Goal: Transaction & Acquisition: Obtain resource

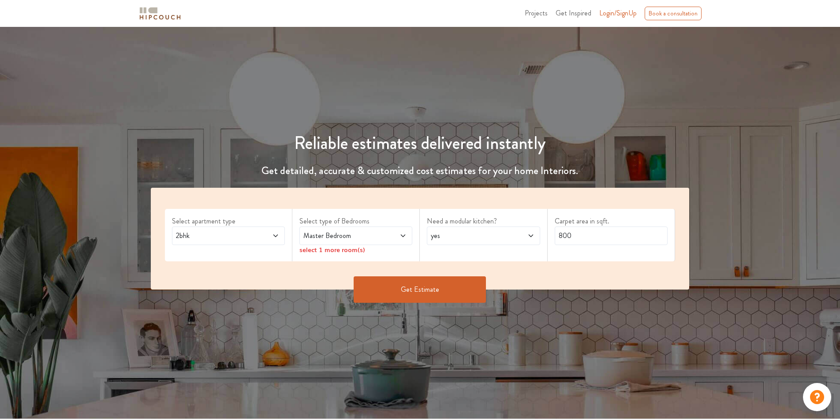
click at [259, 236] on span at bounding box center [266, 236] width 26 height 11
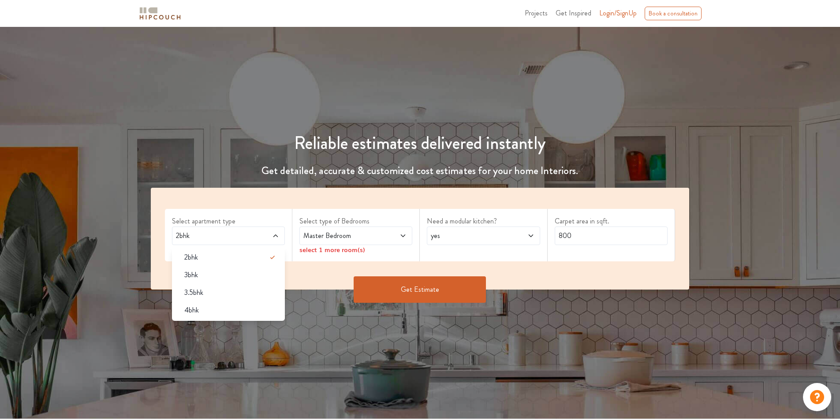
click at [259, 236] on span at bounding box center [266, 236] width 26 height 11
click at [397, 239] on span at bounding box center [394, 236] width 26 height 11
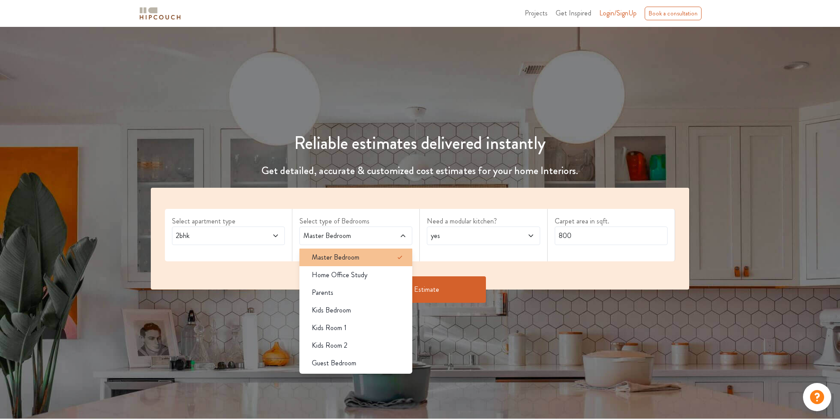
click at [356, 259] on span "Master Bedroom" at bounding box center [336, 257] width 48 height 11
click at [496, 238] on span "yes" at bounding box center [468, 236] width 79 height 11
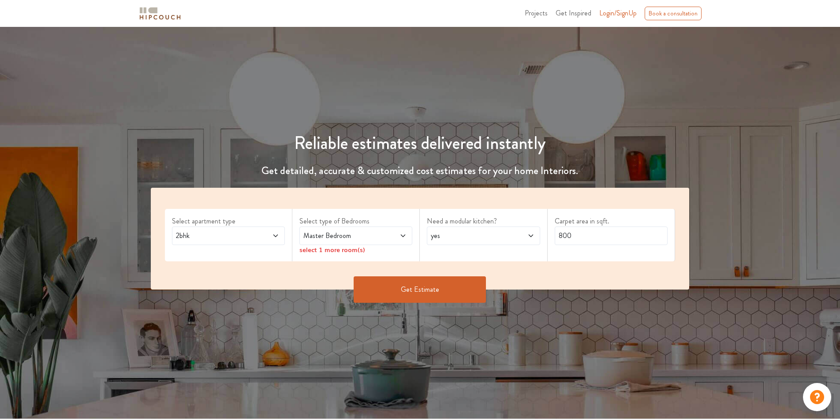
click at [394, 236] on span at bounding box center [394, 236] width 26 height 11
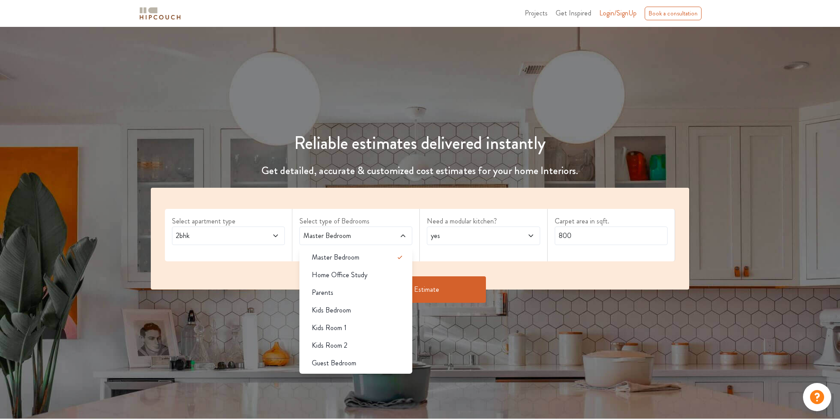
click at [394, 236] on span at bounding box center [394, 236] width 26 height 11
click at [281, 342] on div "Reliable estimates delivered instantly Get detailed, accurate & customized cost…" at bounding box center [420, 223] width 840 height 392
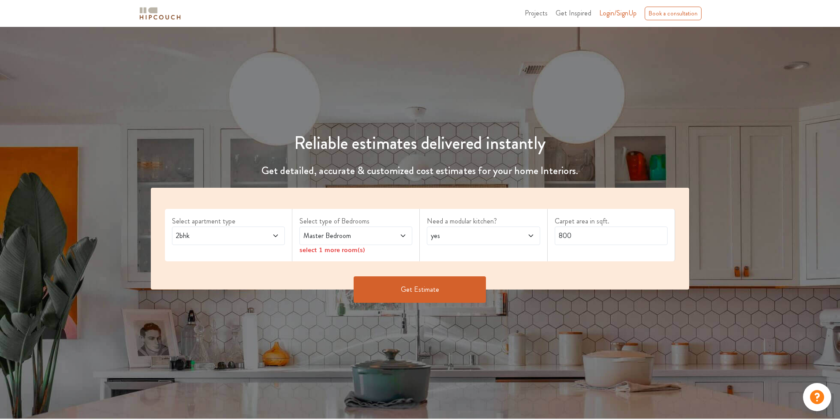
click at [388, 235] on span at bounding box center [394, 236] width 26 height 11
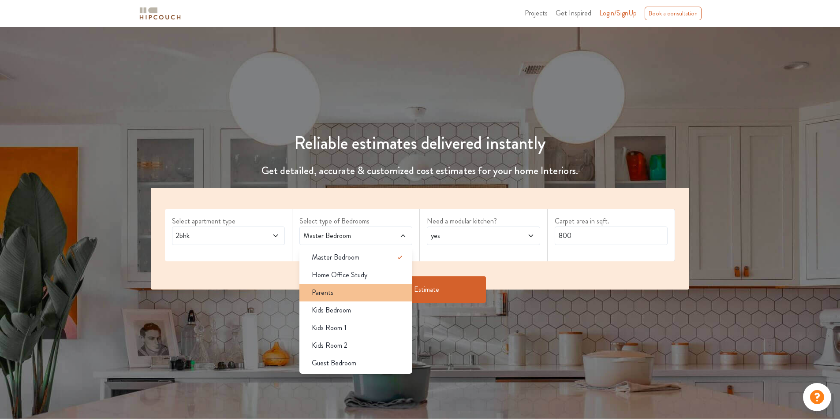
click at [344, 298] on div "Parents" at bounding box center [359, 293] width 108 height 11
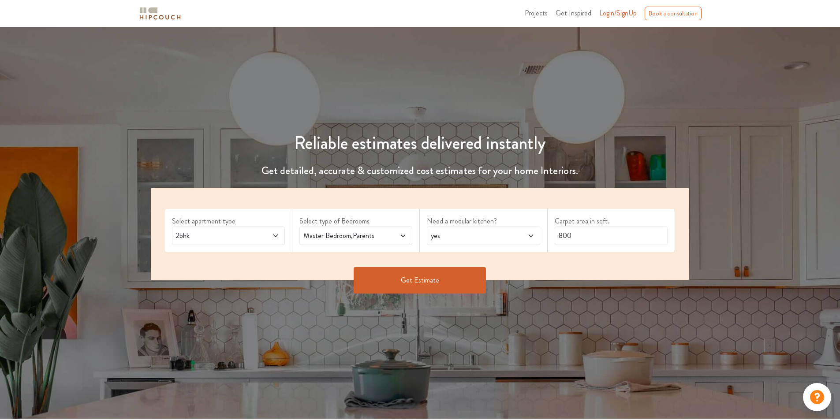
click at [518, 238] on span at bounding box center [521, 236] width 26 height 11
click at [488, 283] on li "no" at bounding box center [483, 275] width 113 height 18
click at [592, 237] on input "800" at bounding box center [611, 236] width 113 height 19
drag, startPoint x: 580, startPoint y: 237, endPoint x: 551, endPoint y: 240, distance: 28.4
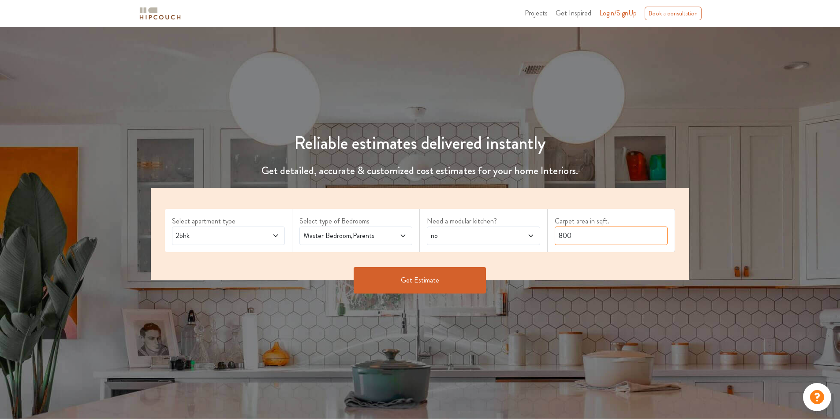
click at [551, 240] on div "Carpet area in sqft. 800" at bounding box center [612, 230] width 128 height 43
type input "760"
click at [441, 277] on button "Get Estimate" at bounding box center [420, 280] width 132 height 26
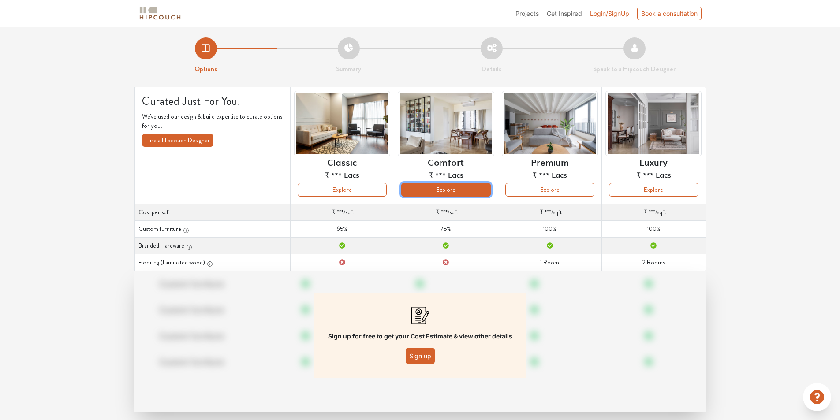
click at [451, 193] on button "Explore" at bounding box center [445, 190] width 89 height 14
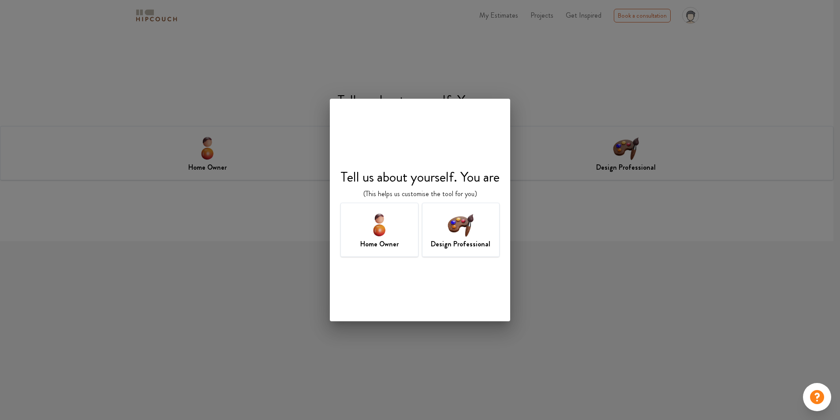
click at [442, 244] on h7 "Design Professional" at bounding box center [461, 244] width 60 height 11
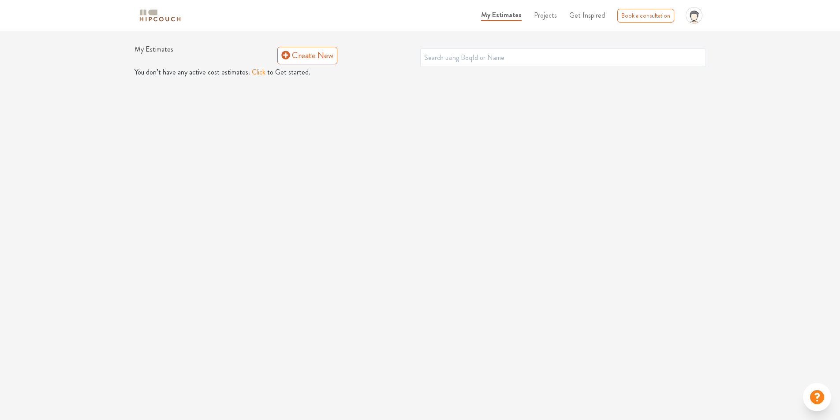
click at [252, 74] on button "Click" at bounding box center [259, 72] width 14 height 11
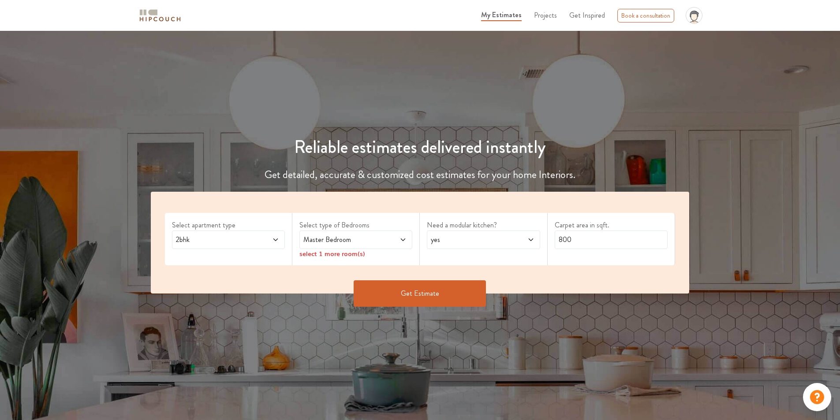
click at [384, 243] on span at bounding box center [394, 240] width 26 height 11
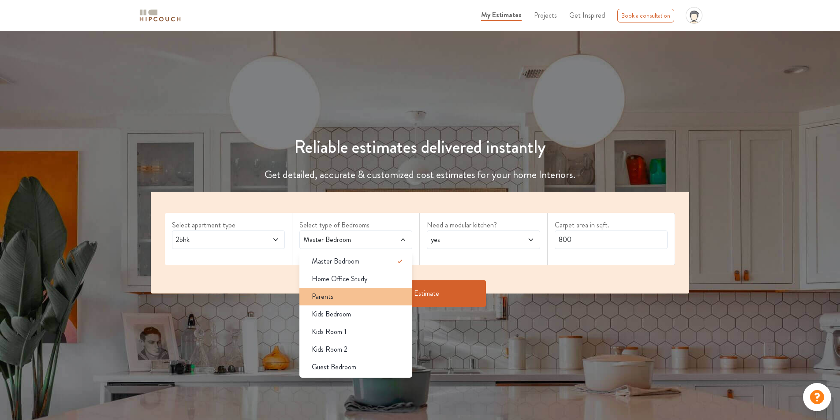
click at [359, 298] on div "Parents" at bounding box center [359, 297] width 108 height 11
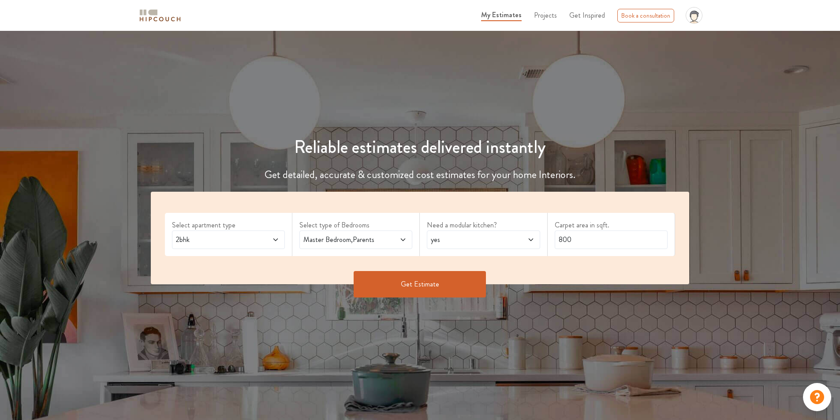
click at [526, 238] on span at bounding box center [521, 240] width 26 height 11
click at [475, 278] on div "no" at bounding box center [486, 279] width 108 height 11
drag, startPoint x: 580, startPoint y: 233, endPoint x: 510, endPoint y: 238, distance: 70.7
click at [510, 238] on div "Select apartment type 2bhk Select type of Bedrooms Master Bedroom,Parents Need …" at bounding box center [420, 238] width 539 height 93
type input "760"
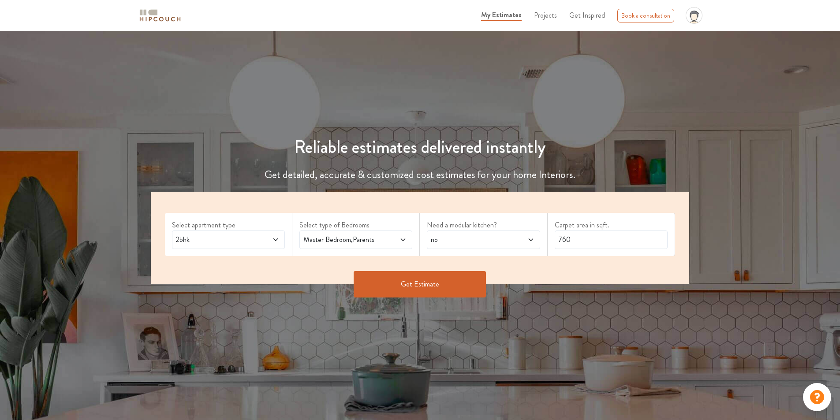
click at [439, 296] on button "Get Estimate" at bounding box center [420, 284] width 132 height 26
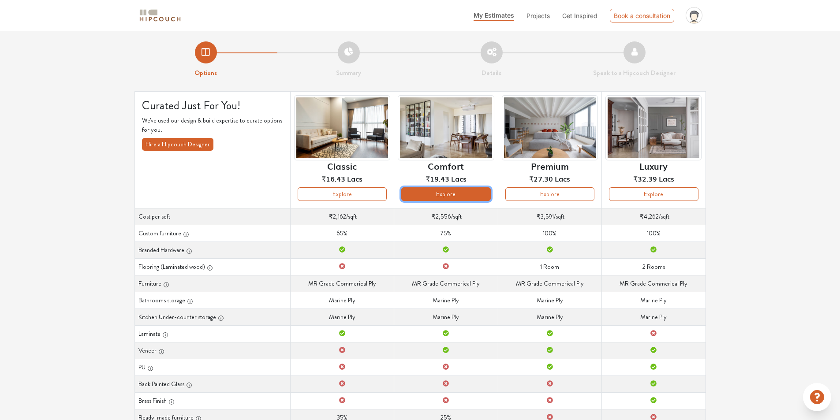
click at [454, 190] on button "Explore" at bounding box center [445, 195] width 89 height 14
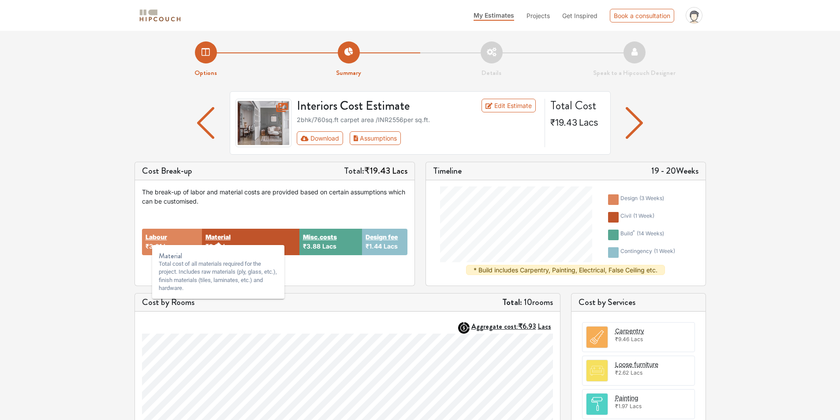
click at [226, 237] on strong "Material" at bounding box center [218, 237] width 25 height 9
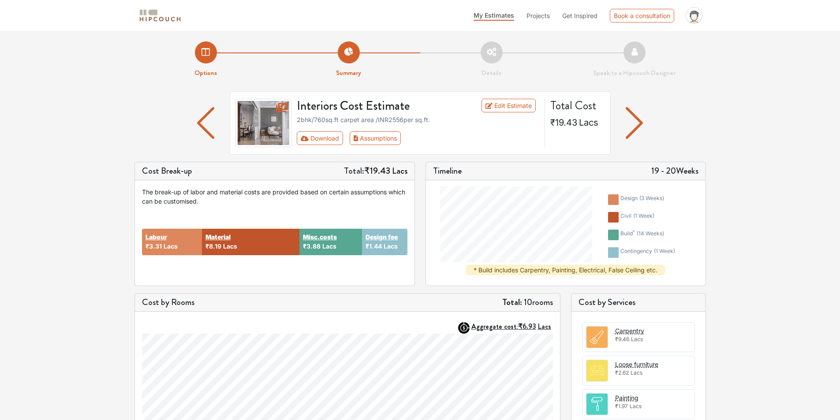
click at [605, 334] on img at bounding box center [597, 337] width 21 height 21
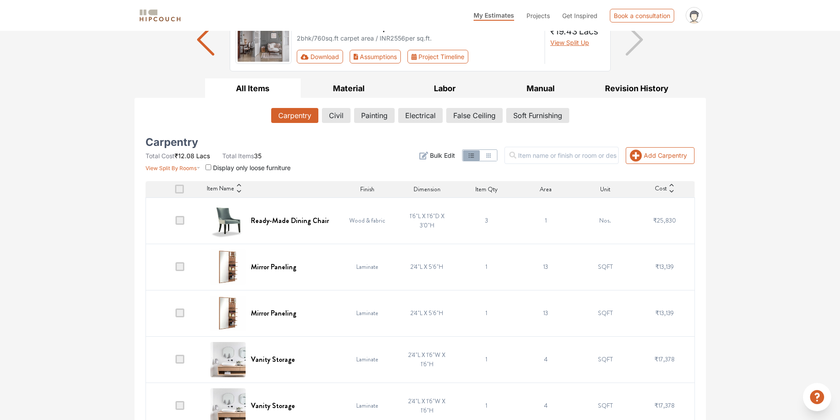
scroll to position [88, 0]
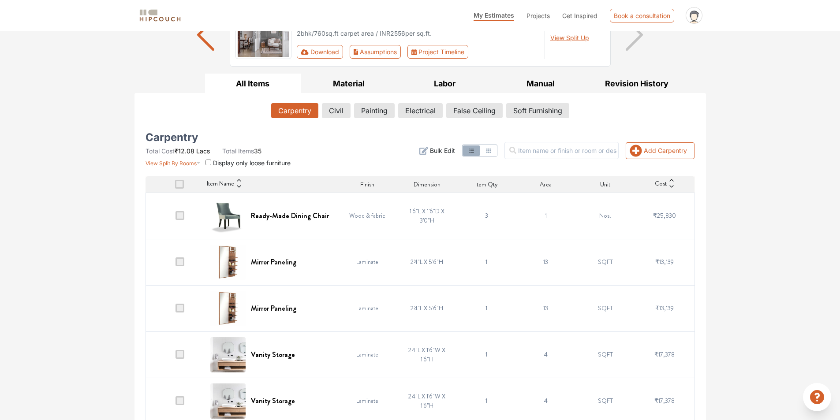
click at [181, 217] on span at bounding box center [180, 215] width 9 height 9
click at [176, 218] on input "checkbox" at bounding box center [176, 218] width 0 height 0
click at [180, 263] on span at bounding box center [180, 262] width 9 height 9
click at [176, 264] on input "checkbox" at bounding box center [176, 264] width 0 height 0
click at [181, 308] on span at bounding box center [180, 308] width 9 height 9
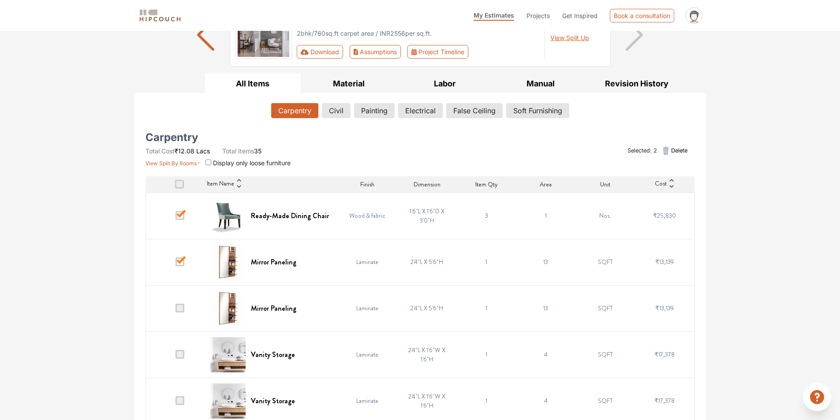
click at [176, 311] on input "checkbox" at bounding box center [176, 311] width 0 height 0
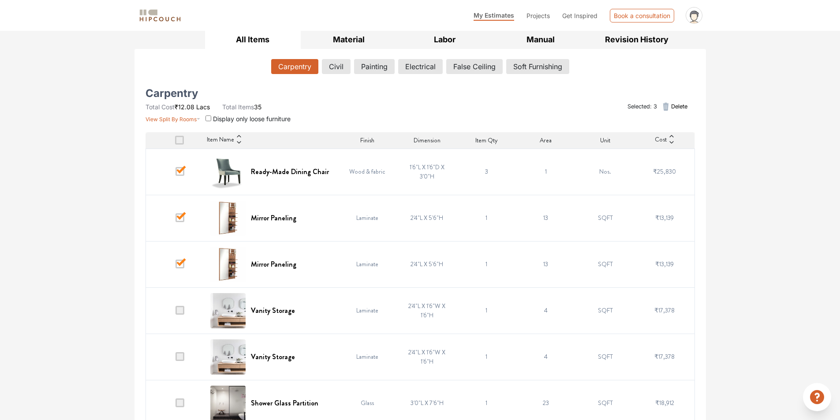
click at [481, 173] on td "3" at bounding box center [487, 172] width 60 height 46
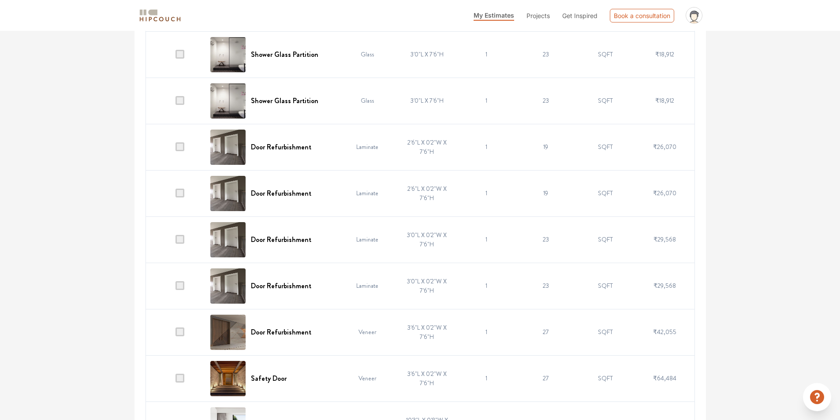
scroll to position [485, 0]
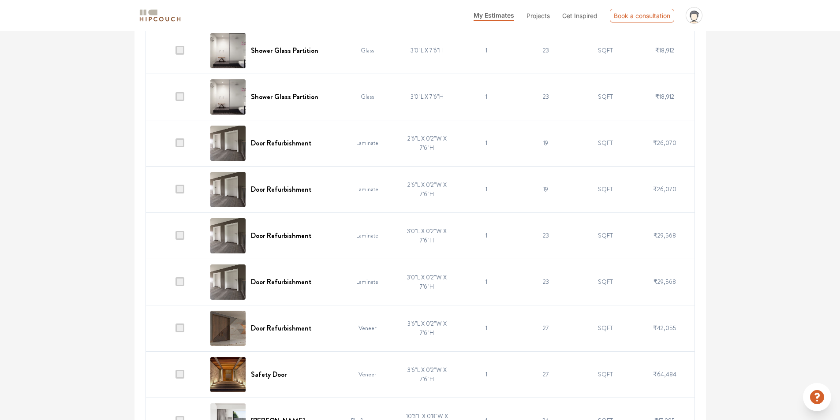
click at [180, 144] on span at bounding box center [180, 143] width 9 height 9
click at [176, 145] on input "checkbox" at bounding box center [176, 145] width 0 height 0
click at [181, 188] on span at bounding box center [180, 189] width 9 height 9
click at [176, 191] on input "checkbox" at bounding box center [176, 191] width 0 height 0
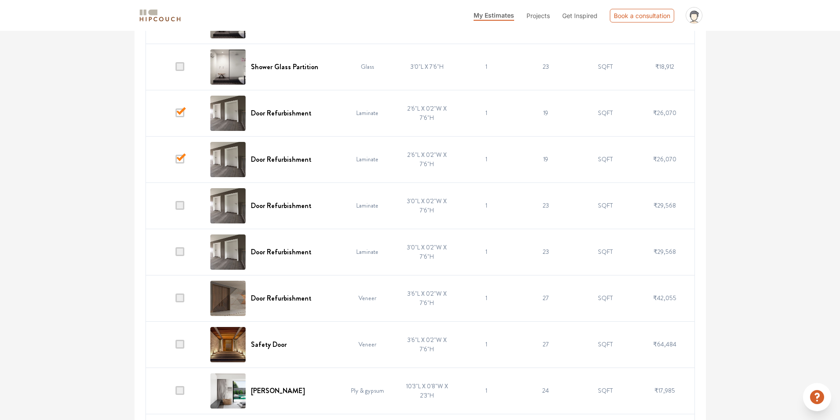
scroll to position [529, 0]
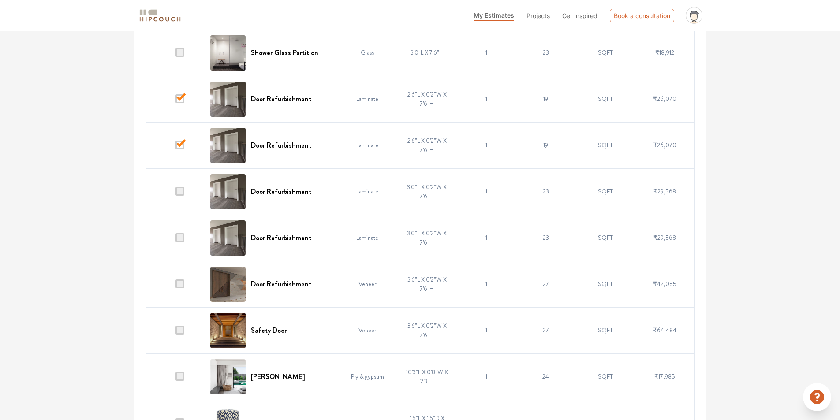
click at [179, 379] on span at bounding box center [180, 376] width 9 height 9
click at [176, 379] on input "checkbox" at bounding box center [176, 379] width 0 height 0
click at [180, 330] on span at bounding box center [180, 330] width 9 height 9
click at [176, 333] on input "checkbox" at bounding box center [176, 333] width 0 height 0
click at [179, 284] on span at bounding box center [180, 284] width 9 height 9
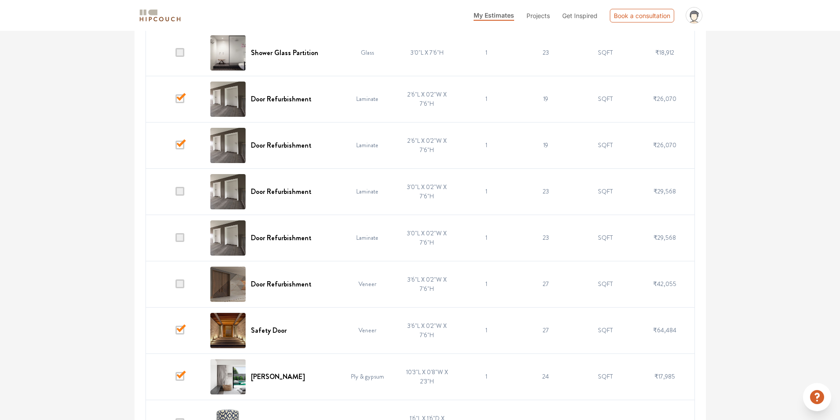
click at [176, 286] on input "checkbox" at bounding box center [176, 286] width 0 height 0
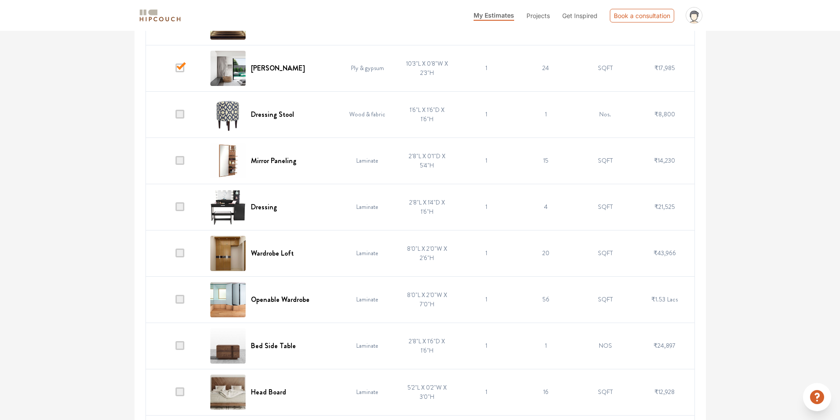
scroll to position [882, 0]
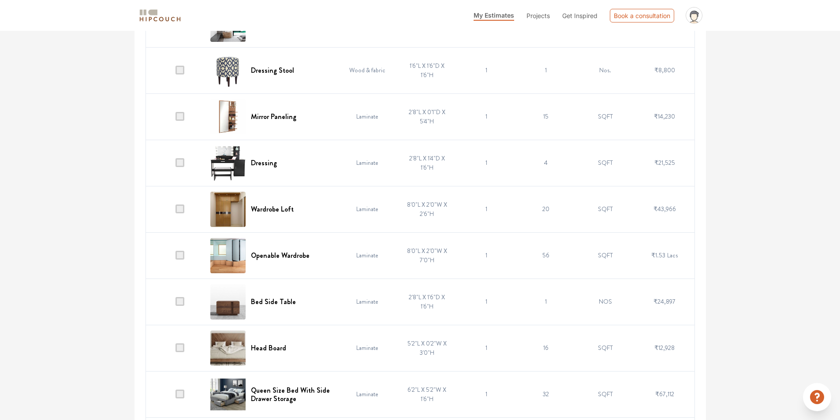
click at [181, 302] on span at bounding box center [180, 301] width 9 height 9
click at [176, 304] on input "checkbox" at bounding box center [176, 304] width 0 height 0
click at [180, 348] on span at bounding box center [180, 348] width 9 height 9
click at [176, 350] on input "checkbox" at bounding box center [176, 350] width 0 height 0
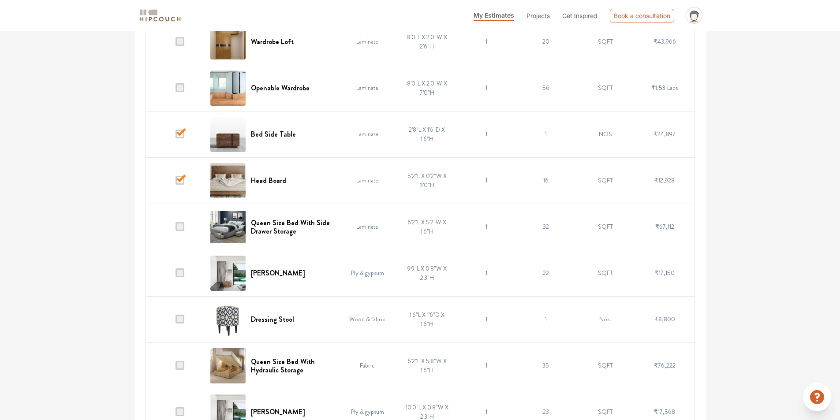
scroll to position [1059, 0]
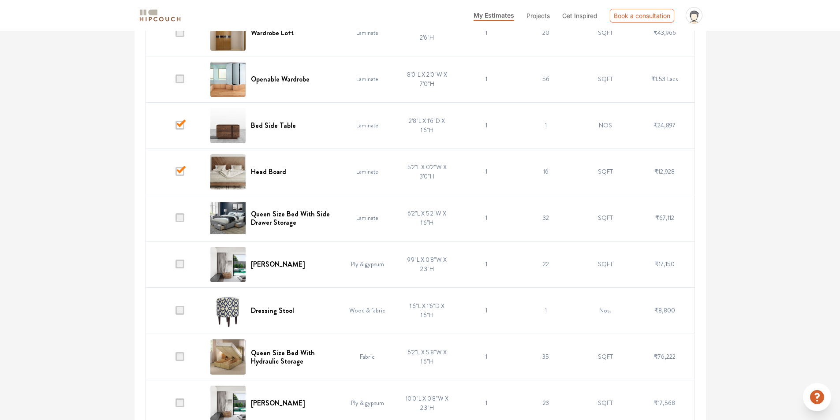
click at [179, 267] on span at bounding box center [180, 264] width 9 height 9
click at [176, 266] on input "checkbox" at bounding box center [176, 266] width 0 height 0
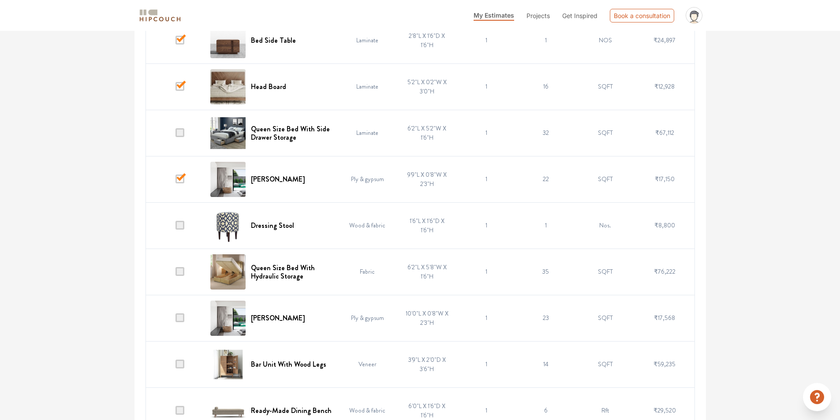
scroll to position [1147, 0]
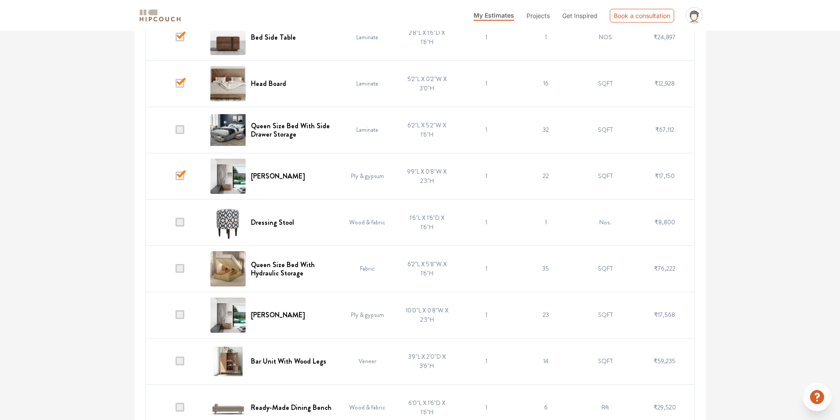
click at [181, 316] on span at bounding box center [180, 315] width 9 height 9
click at [176, 317] on input "checkbox" at bounding box center [176, 317] width 0 height 0
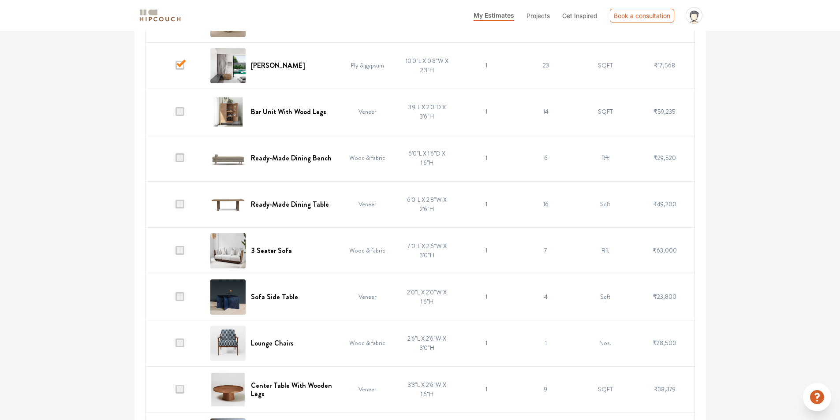
scroll to position [1412, 0]
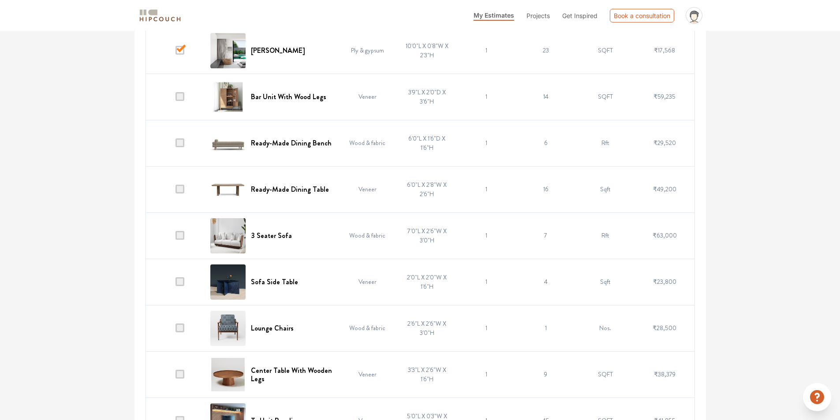
click at [182, 236] on span at bounding box center [180, 235] width 9 height 9
click at [176, 238] on input "checkbox" at bounding box center [176, 238] width 0 height 0
click at [182, 284] on span at bounding box center [180, 282] width 9 height 9
click at [176, 284] on input "checkbox" at bounding box center [176, 284] width 0 height 0
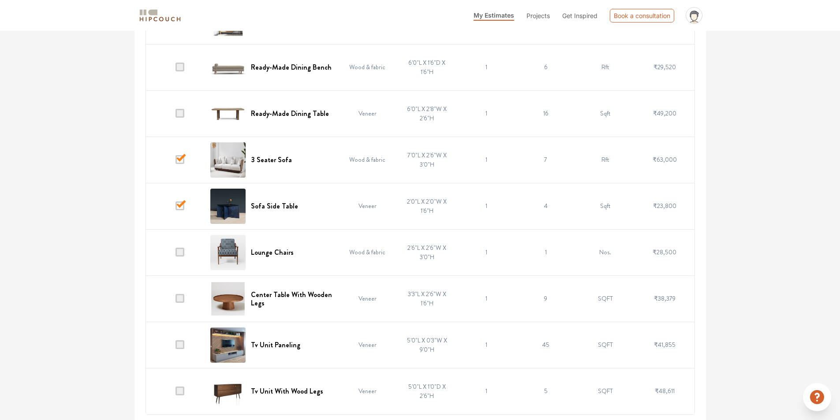
scroll to position [1489, 0]
click at [180, 300] on span at bounding box center [180, 297] width 9 height 9
click at [176, 300] on input "checkbox" at bounding box center [176, 300] width 0 height 0
click at [181, 296] on span at bounding box center [180, 297] width 9 height 9
click at [176, 300] on input "checkbox" at bounding box center [176, 300] width 0 height 0
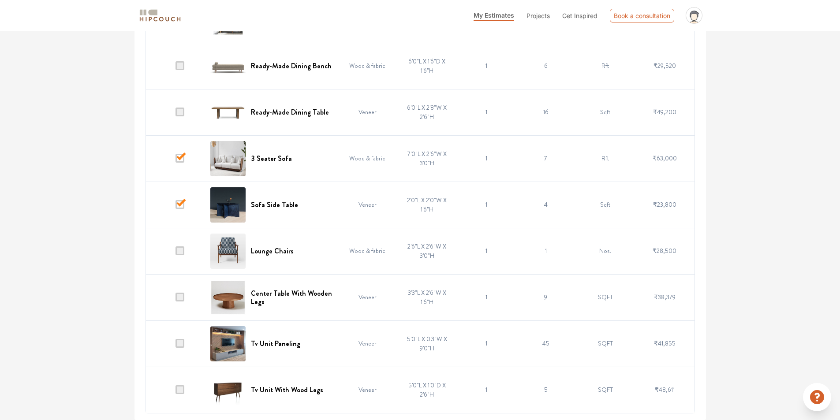
click at [181, 343] on span at bounding box center [180, 343] width 9 height 9
click at [176, 346] on input "checkbox" at bounding box center [176, 346] width 0 height 0
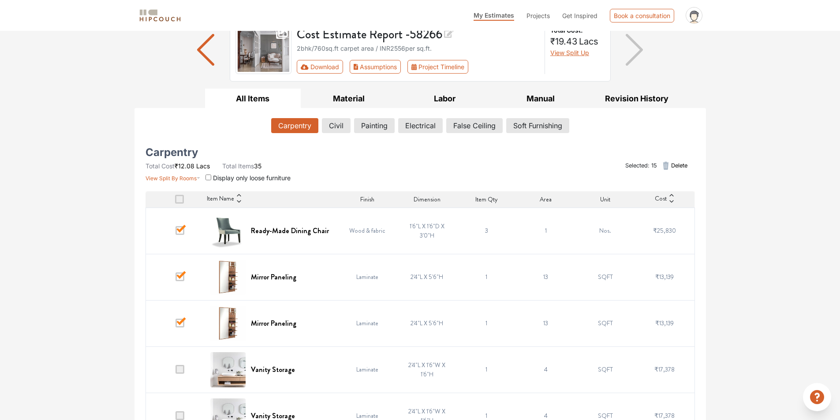
scroll to position [0, 0]
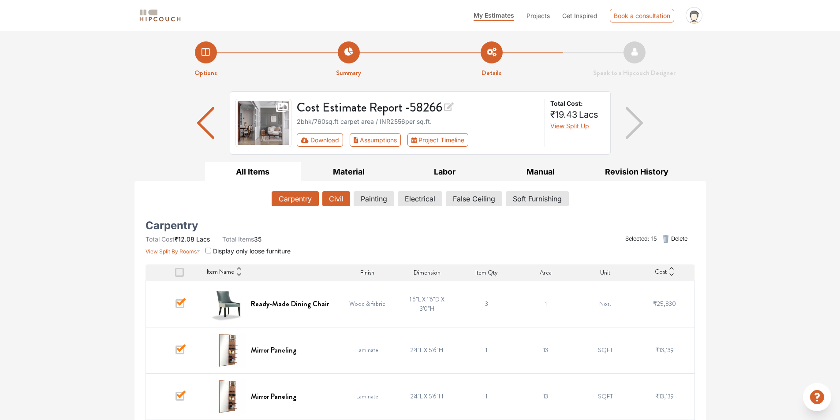
click at [340, 199] on button "Civil" at bounding box center [337, 198] width 28 height 15
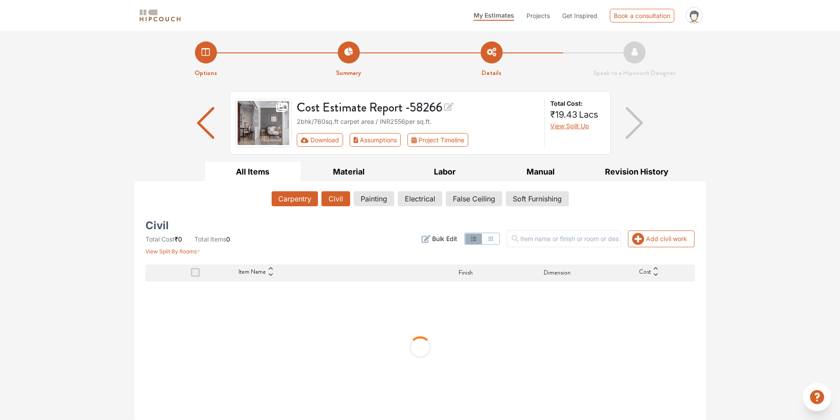
click at [310, 197] on button "Carpentry" at bounding box center [295, 198] width 46 height 15
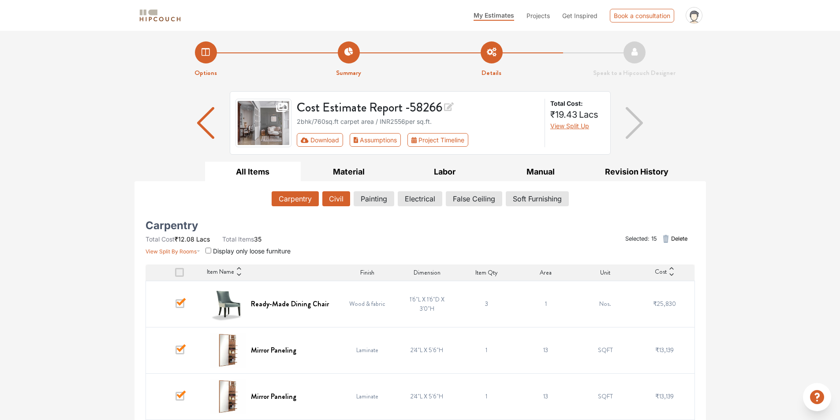
click at [334, 196] on button "Civil" at bounding box center [337, 198] width 28 height 15
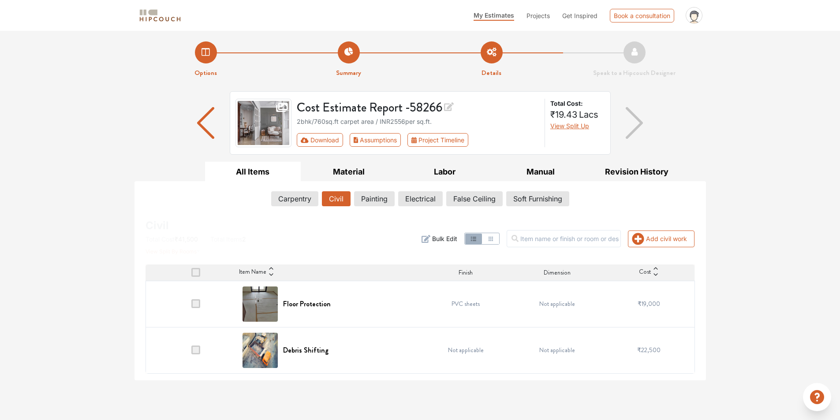
click at [196, 305] on span at bounding box center [195, 304] width 9 height 9
click at [191, 306] on input "checkbox" at bounding box center [191, 306] width 0 height 0
click at [196, 303] on span at bounding box center [195, 304] width 9 height 9
click at [191, 306] on input "checkbox" at bounding box center [191, 306] width 0 height 0
click at [199, 349] on span at bounding box center [195, 350] width 9 height 9
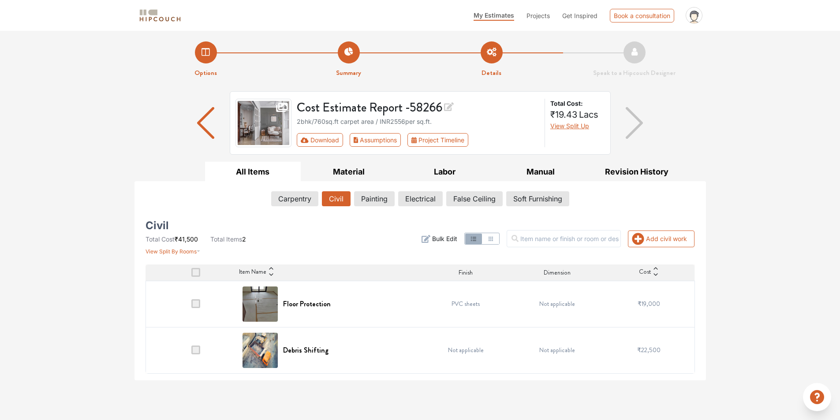
click at [191, 353] on input "checkbox" at bounding box center [191, 353] width 0 height 0
click at [370, 199] on button "Painting" at bounding box center [375, 198] width 40 height 15
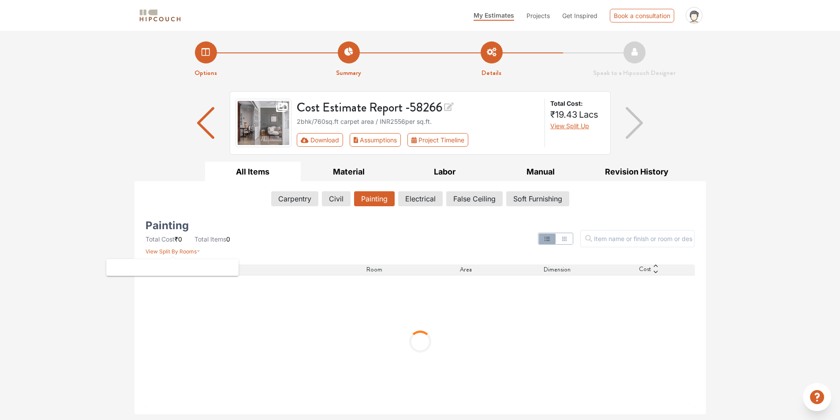
click at [192, 250] on span "View Split By Rooms" at bounding box center [171, 251] width 51 height 7
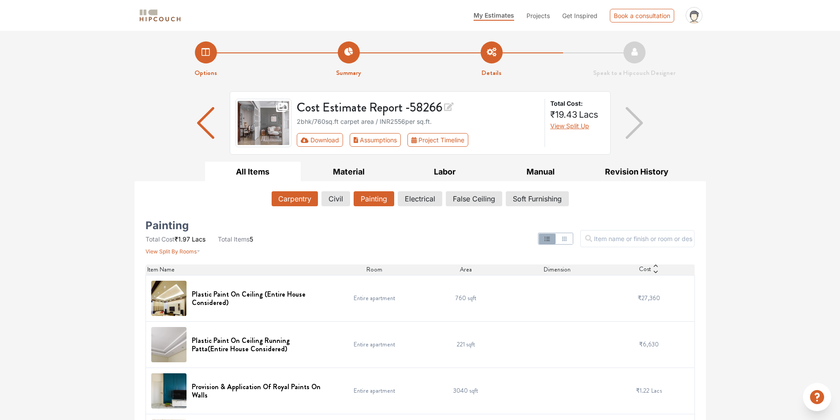
click at [289, 197] on button "Carpentry" at bounding box center [295, 198] width 46 height 15
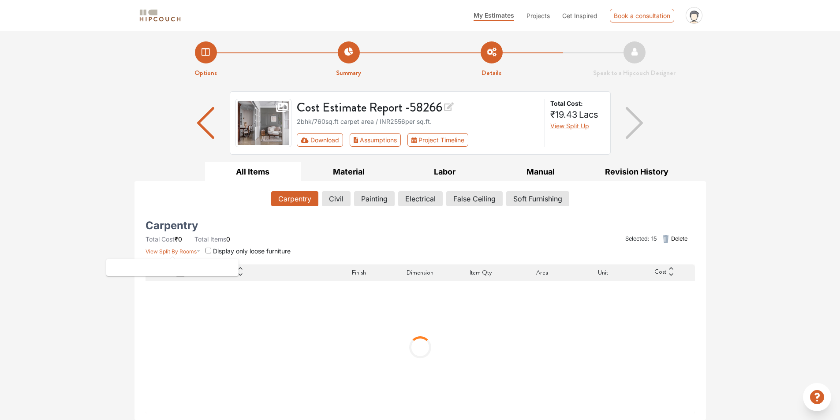
click at [195, 251] on span "View Split By Rooms" at bounding box center [171, 251] width 51 height 7
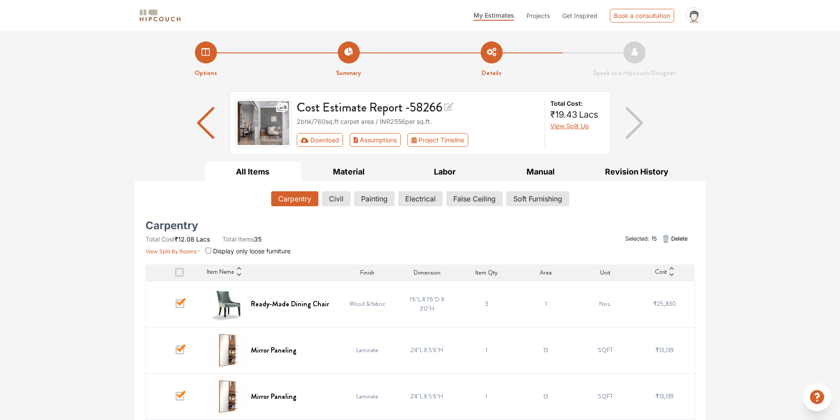
click at [162, 124] on div "Living area ₹4.25 Lacs" at bounding box center [173, 128] width 90 height 9
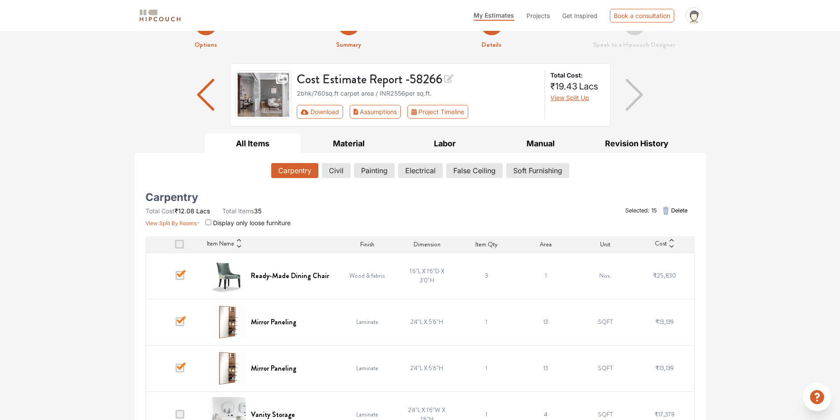
scroll to position [44, 0]
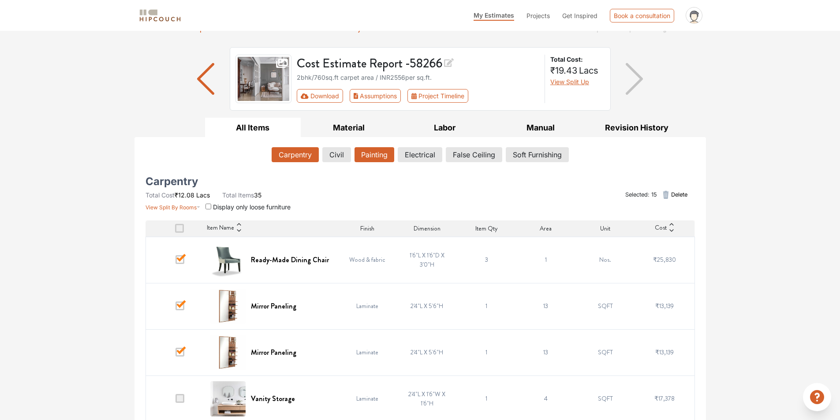
click at [383, 151] on button "Painting" at bounding box center [375, 154] width 40 height 15
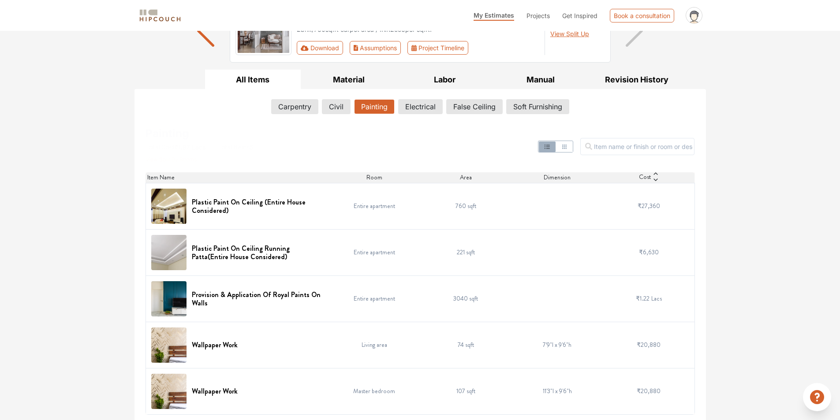
scroll to position [94, 0]
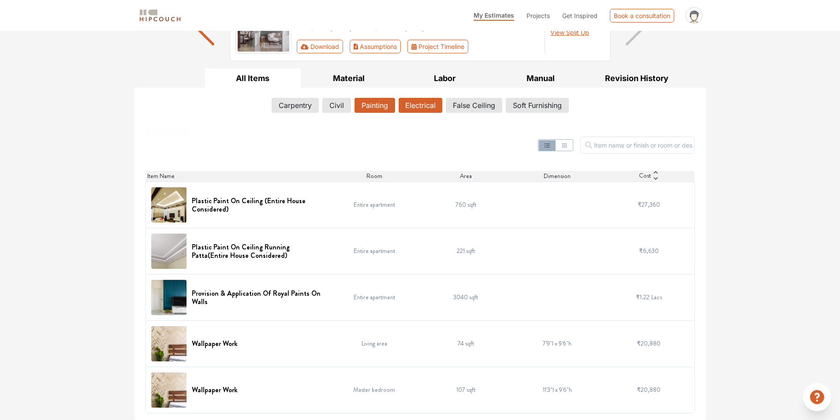
click at [416, 109] on button "Electrical" at bounding box center [421, 105] width 44 height 15
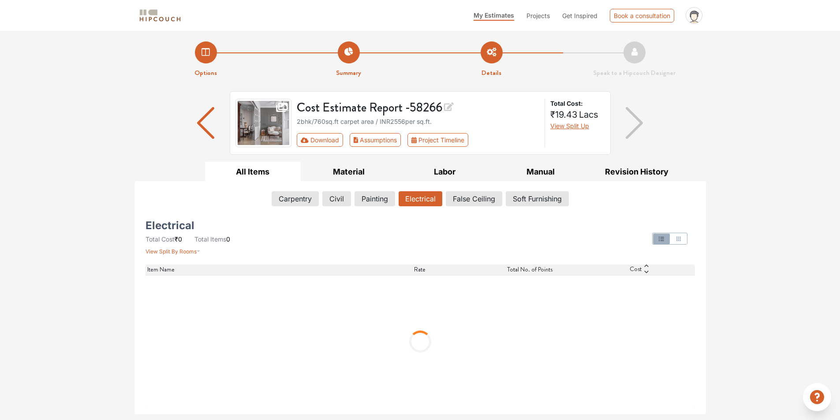
scroll to position [0, 0]
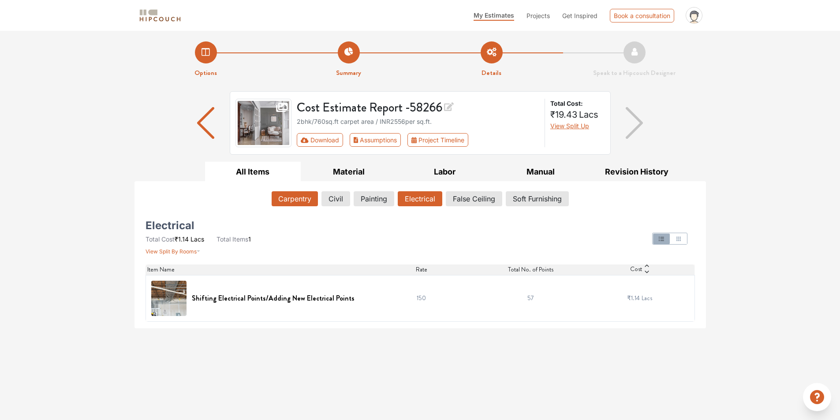
click at [293, 195] on button "Carpentry" at bounding box center [295, 198] width 46 height 15
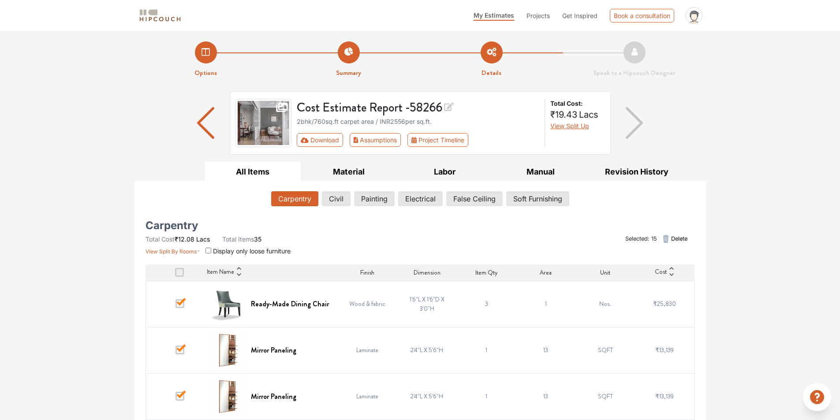
click at [178, 302] on span at bounding box center [180, 304] width 9 height 9
click at [176, 306] on input "checkbox" at bounding box center [176, 306] width 0 height 0
click at [182, 348] on span at bounding box center [180, 350] width 9 height 9
click at [176, 353] on input "checkbox" at bounding box center [176, 353] width 0 height 0
click at [186, 396] on td at bounding box center [176, 397] width 60 height 46
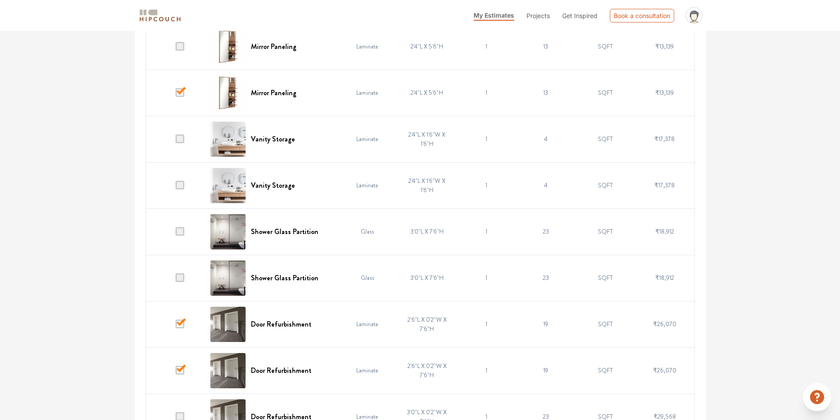
scroll to position [309, 0]
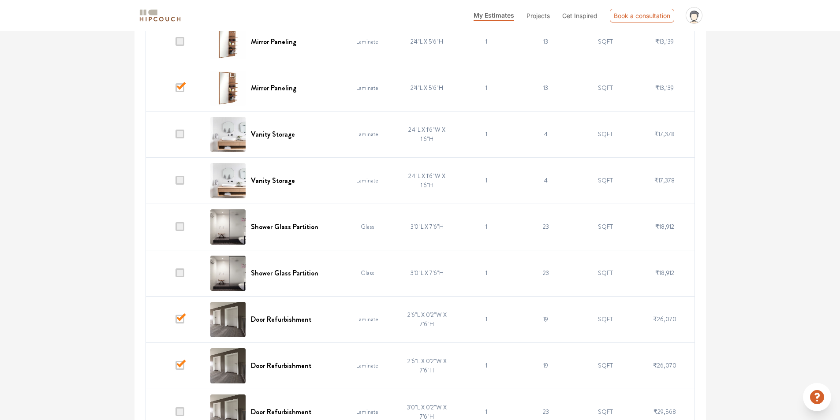
click at [182, 86] on span at bounding box center [180, 87] width 9 height 9
click at [176, 90] on input "checkbox" at bounding box center [176, 90] width 0 height 0
drag, startPoint x: 181, startPoint y: 319, endPoint x: 182, endPoint y: 340, distance: 21.2
click at [181, 319] on span at bounding box center [180, 319] width 9 height 9
click at [176, 322] on input "checkbox" at bounding box center [176, 322] width 0 height 0
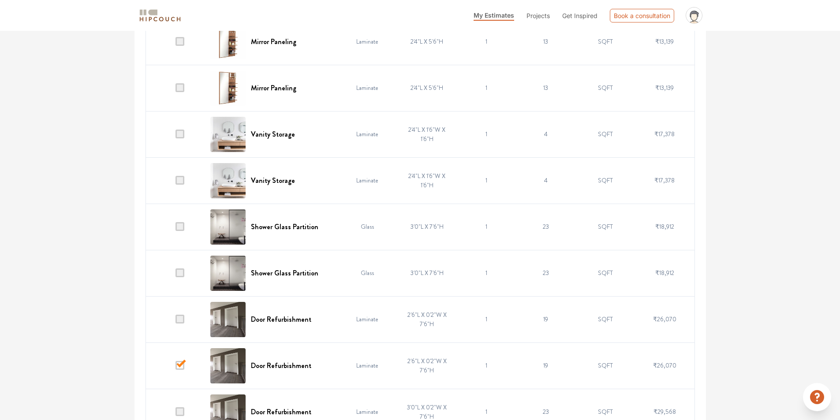
click at [180, 366] on span at bounding box center [180, 365] width 9 height 9
click at [176, 368] on input "checkbox" at bounding box center [176, 368] width 0 height 0
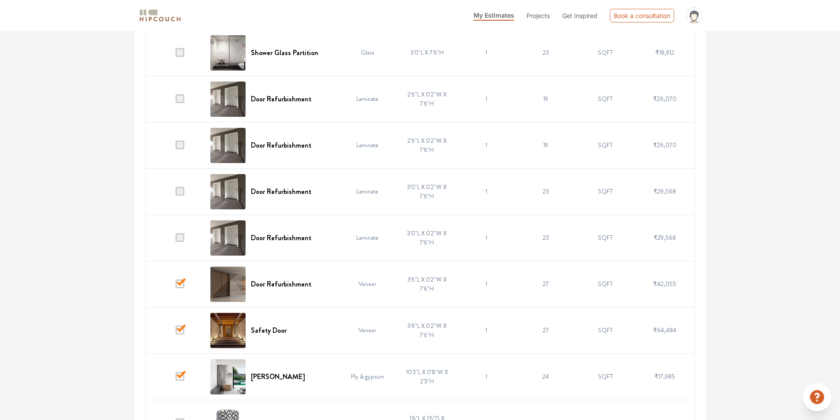
scroll to position [485, 0]
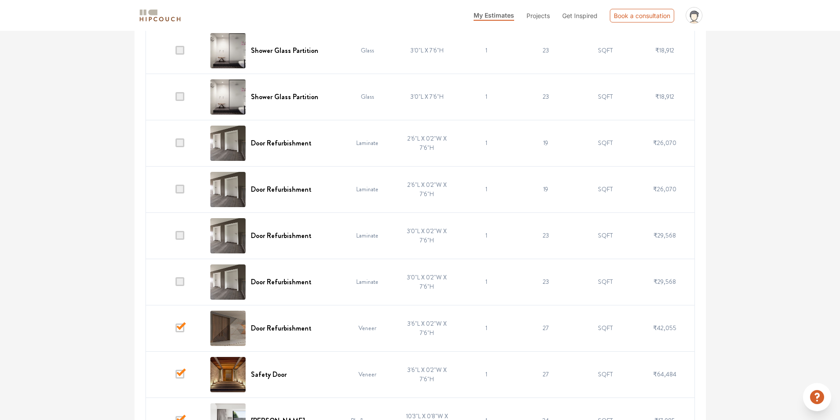
click at [180, 237] on span at bounding box center [180, 235] width 9 height 9
click at [176, 238] on input "checkbox" at bounding box center [176, 238] width 0 height 0
click at [181, 284] on span at bounding box center [180, 282] width 9 height 9
click at [176, 284] on input "checkbox" at bounding box center [176, 284] width 0 height 0
click at [181, 329] on span at bounding box center [180, 328] width 9 height 9
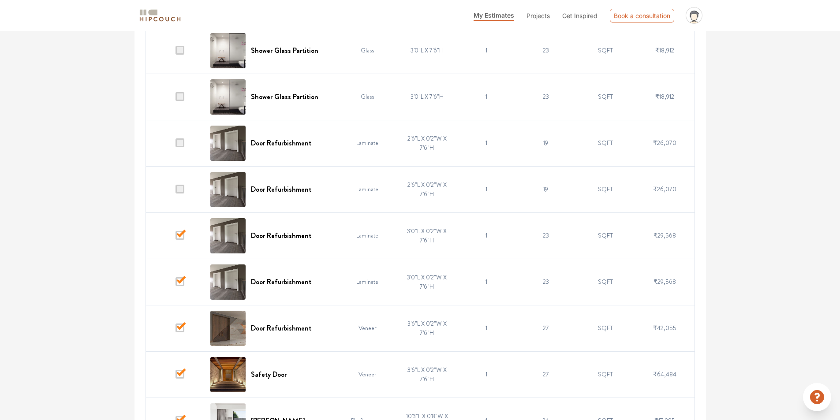
click at [176, 330] on input "checkbox" at bounding box center [176, 330] width 0 height 0
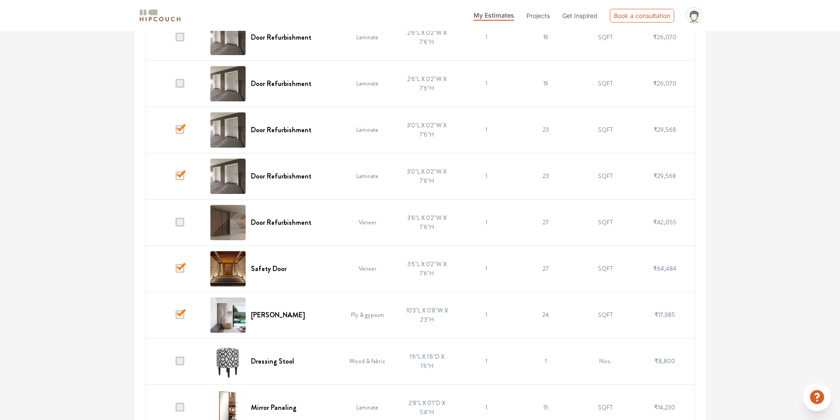
scroll to position [618, 0]
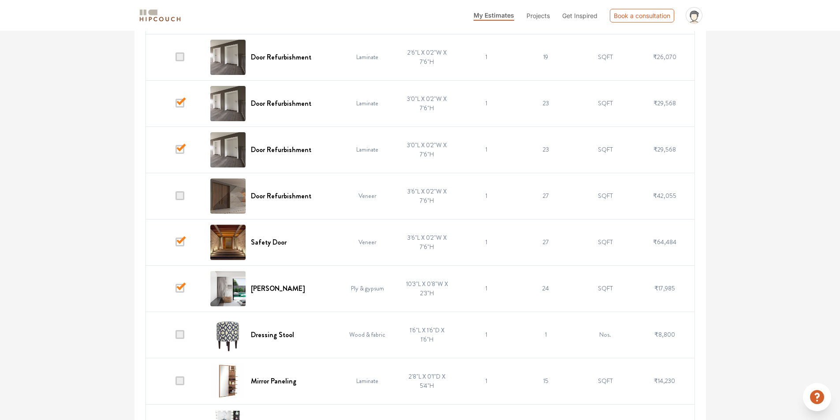
click at [182, 239] on span at bounding box center [180, 242] width 9 height 9
click at [176, 244] on input "checkbox" at bounding box center [176, 244] width 0 height 0
click at [180, 290] on span at bounding box center [180, 288] width 9 height 9
click at [176, 291] on input "checkbox" at bounding box center [176, 291] width 0 height 0
click at [184, 336] on span at bounding box center [180, 334] width 9 height 9
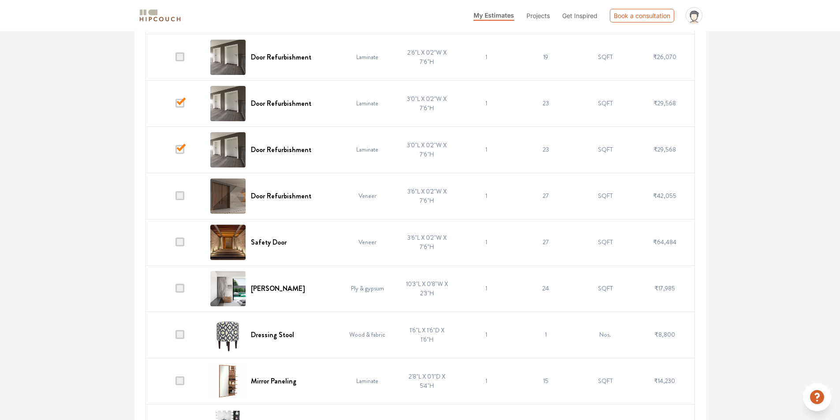
click at [176, 337] on input "checkbox" at bounding box center [176, 337] width 0 height 0
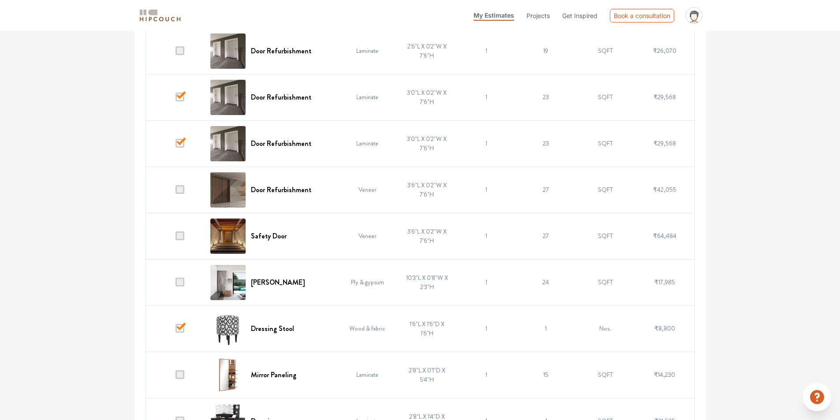
scroll to position [750, 0]
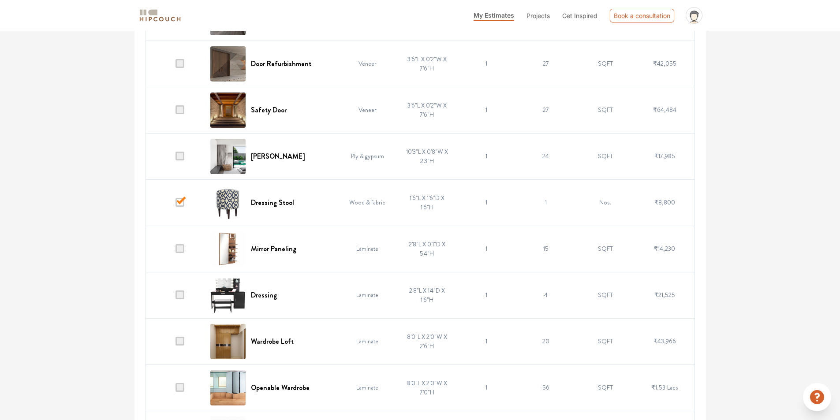
click at [176, 248] on span at bounding box center [180, 248] width 9 height 9
click at [176, 251] on input "checkbox" at bounding box center [176, 251] width 0 height 0
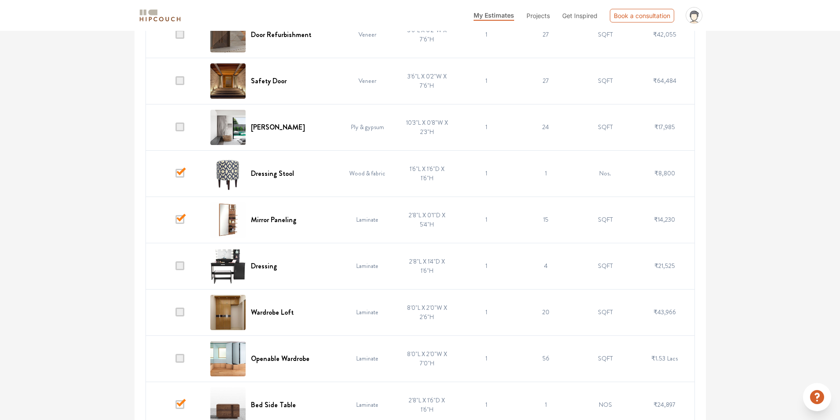
scroll to position [794, 0]
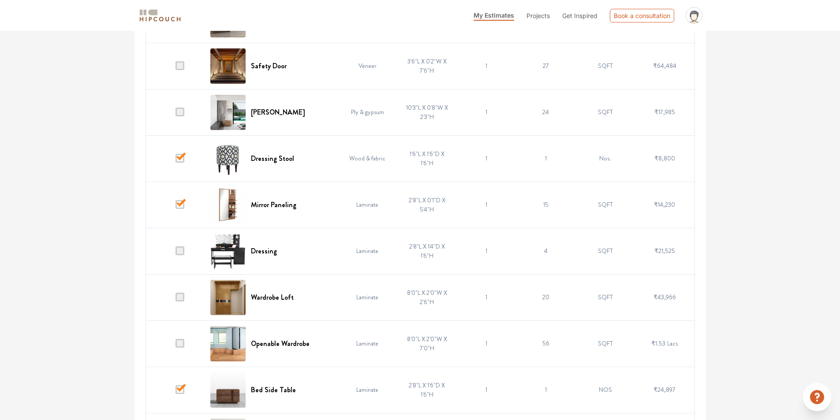
click at [180, 249] on span at bounding box center [180, 251] width 9 height 9
click at [176, 253] on input "checkbox" at bounding box center [176, 253] width 0 height 0
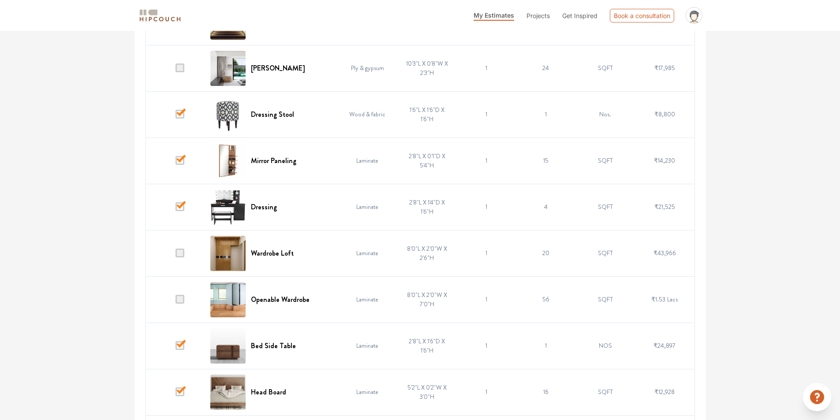
scroll to position [882, 0]
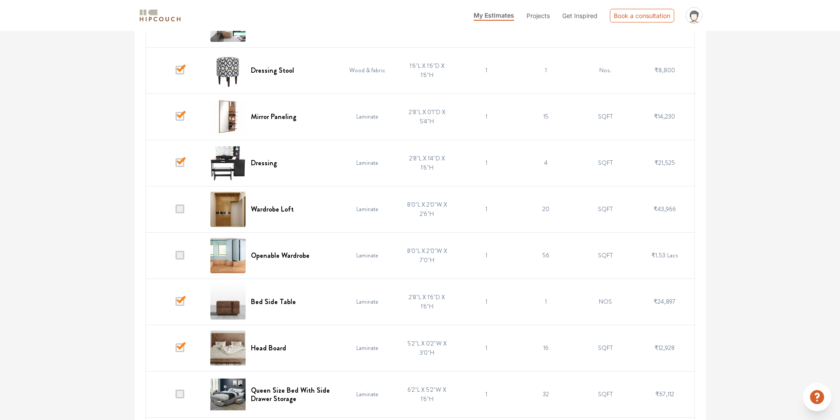
click at [182, 300] on span at bounding box center [180, 301] width 9 height 9
click at [176, 304] on input "checkbox" at bounding box center [176, 304] width 0 height 0
click at [180, 345] on span at bounding box center [180, 348] width 9 height 9
click at [176, 350] on input "checkbox" at bounding box center [176, 350] width 0 height 0
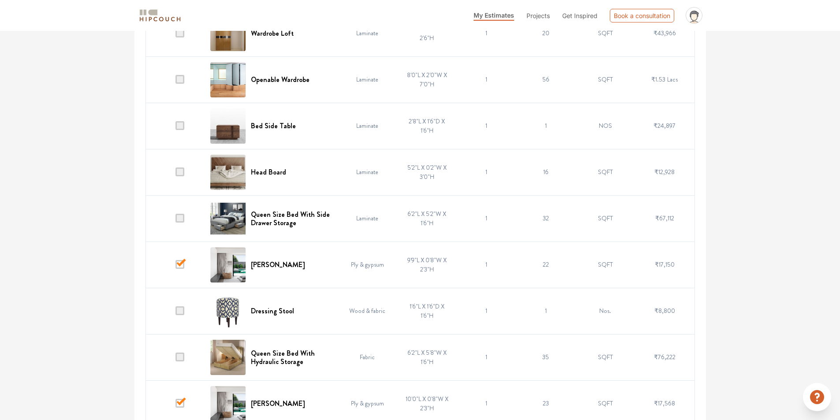
scroll to position [1059, 0]
click at [180, 264] on span at bounding box center [180, 264] width 9 height 9
click at [176, 266] on input "checkbox" at bounding box center [176, 266] width 0 height 0
click at [179, 215] on span at bounding box center [180, 218] width 9 height 9
click at [176, 220] on input "checkbox" at bounding box center [176, 220] width 0 height 0
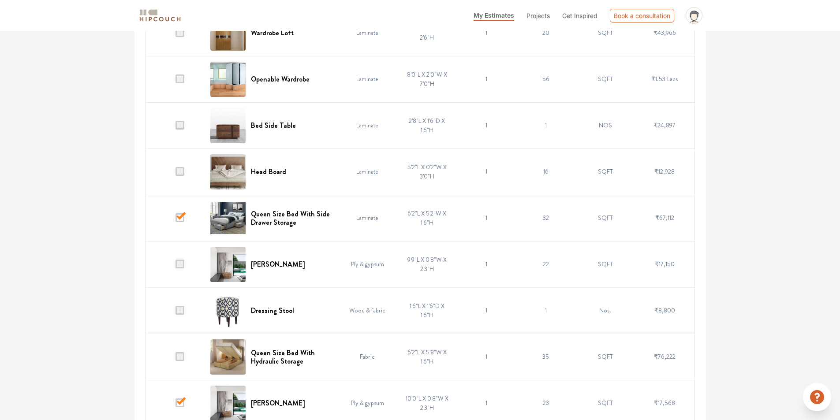
click at [180, 218] on span at bounding box center [180, 218] width 9 height 9
click at [176, 220] on input "checkbox" at bounding box center [176, 220] width 0 height 0
click at [178, 310] on span at bounding box center [180, 310] width 9 height 9
click at [176, 313] on input "checkbox" at bounding box center [176, 313] width 0 height 0
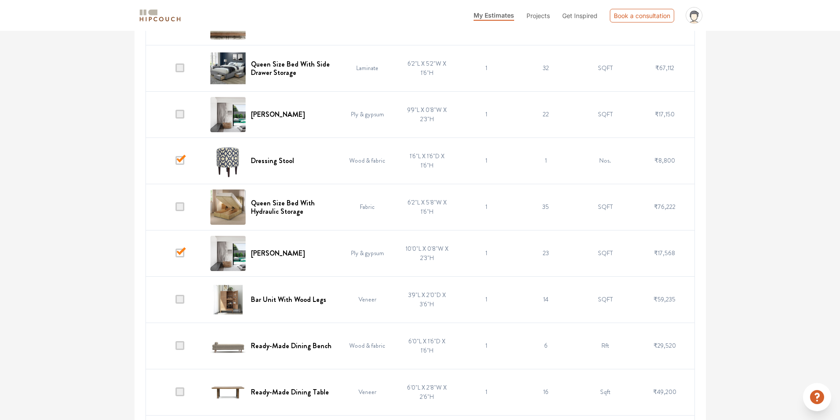
scroll to position [1235, 0]
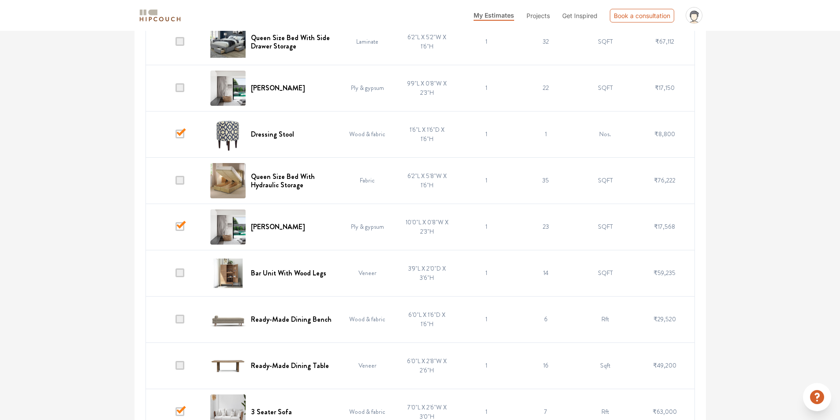
click at [182, 227] on span at bounding box center [180, 226] width 9 height 9
click at [176, 229] on input "checkbox" at bounding box center [176, 229] width 0 height 0
drag, startPoint x: 181, startPoint y: 270, endPoint x: 181, endPoint y: 284, distance: 13.7
click at [181, 271] on span at bounding box center [180, 273] width 9 height 9
click at [176, 275] on input "checkbox" at bounding box center [176, 275] width 0 height 0
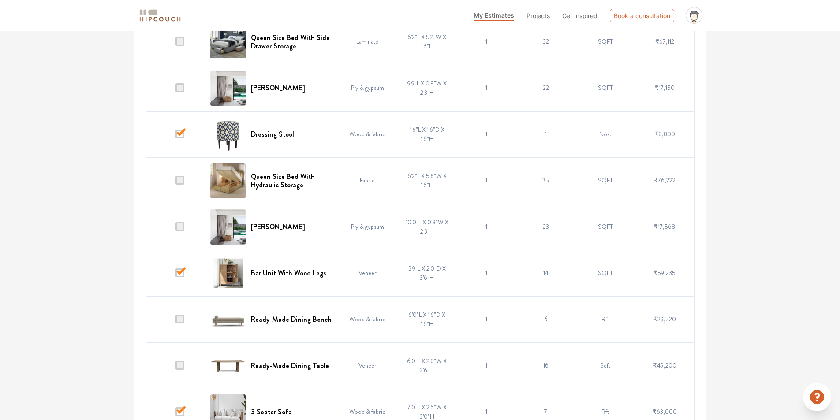
click at [181, 321] on span at bounding box center [180, 319] width 9 height 9
click at [176, 322] on input "checkbox" at bounding box center [176, 322] width 0 height 0
click at [178, 365] on span at bounding box center [180, 365] width 9 height 9
click at [176, 368] on input "checkbox" at bounding box center [176, 368] width 0 height 0
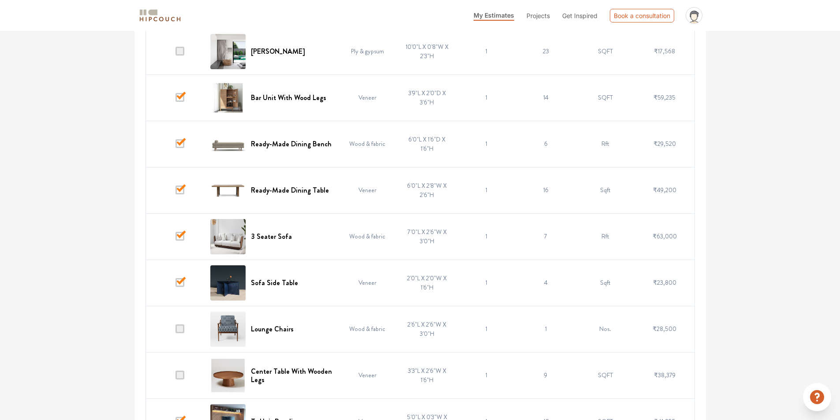
scroll to position [1412, 0]
click at [182, 235] on span at bounding box center [180, 235] width 9 height 9
click at [176, 238] on input "checkbox" at bounding box center [176, 238] width 0 height 0
click at [180, 281] on span at bounding box center [180, 282] width 9 height 9
click at [176, 284] on input "checkbox" at bounding box center [176, 284] width 0 height 0
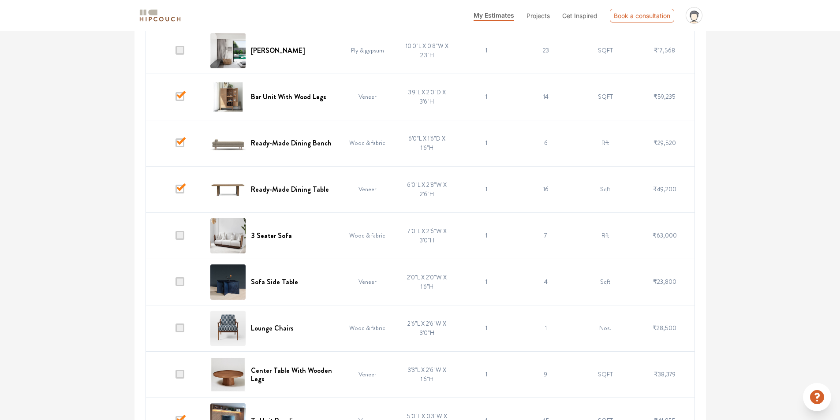
click at [181, 328] on span at bounding box center [180, 328] width 9 height 9
click at [176, 330] on input "checkbox" at bounding box center [176, 330] width 0 height 0
click at [184, 377] on span at bounding box center [180, 374] width 9 height 9
click at [176, 377] on input "checkbox" at bounding box center [176, 377] width 0 height 0
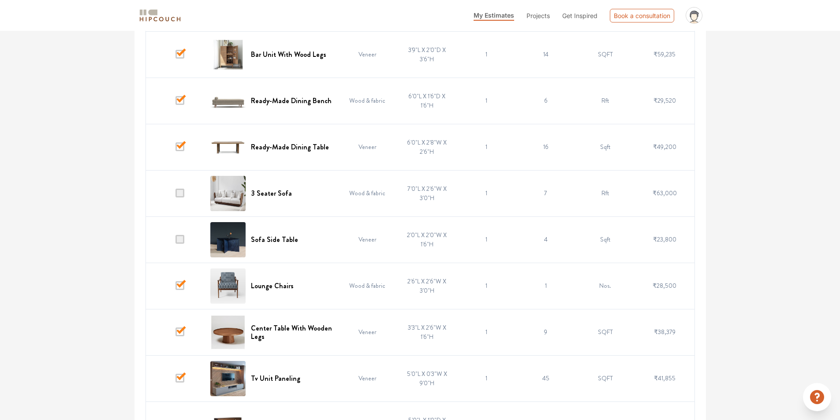
scroll to position [1489, 0]
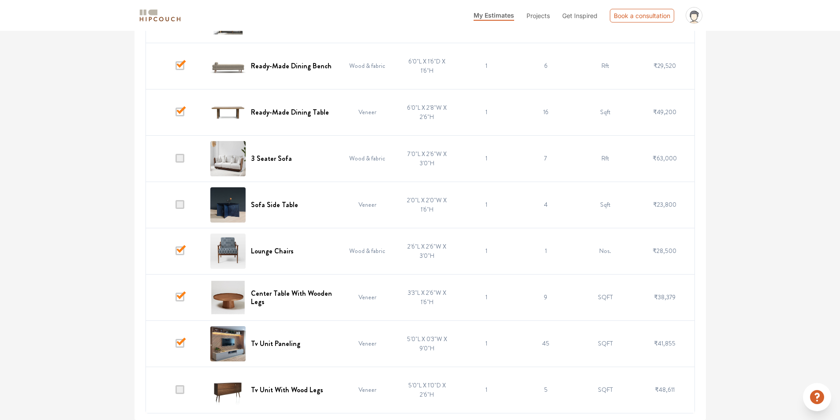
click at [182, 342] on span at bounding box center [180, 343] width 9 height 9
click at [176, 346] on input "checkbox" at bounding box center [176, 346] width 0 height 0
click at [180, 388] on span at bounding box center [180, 390] width 9 height 9
click at [176, 392] on input "checkbox" at bounding box center [176, 392] width 0 height 0
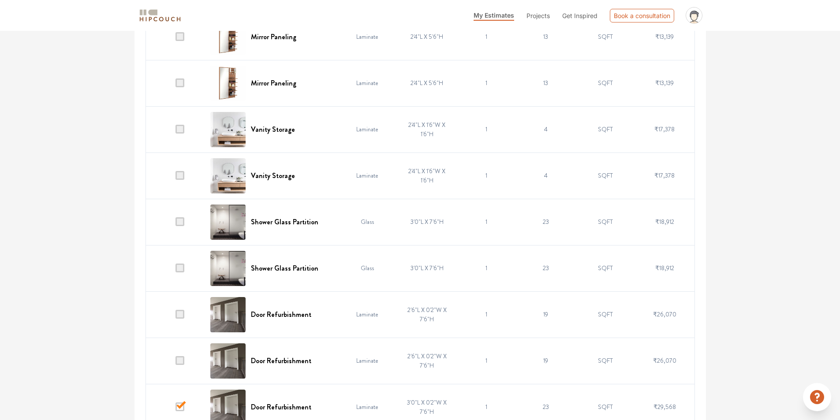
scroll to position [254, 0]
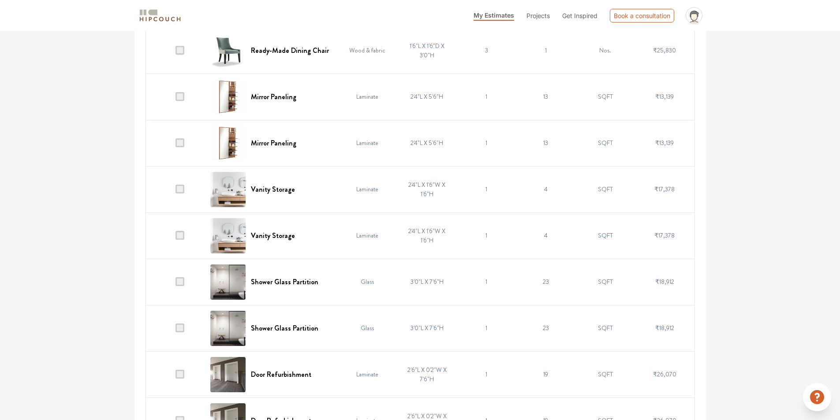
click at [180, 325] on span at bounding box center [180, 328] width 9 height 9
click at [176, 330] on input "checkbox" at bounding box center [176, 330] width 0 height 0
click at [181, 284] on span at bounding box center [180, 282] width 9 height 9
click at [176, 284] on input "checkbox" at bounding box center [176, 284] width 0 height 0
click at [180, 234] on span at bounding box center [180, 235] width 9 height 9
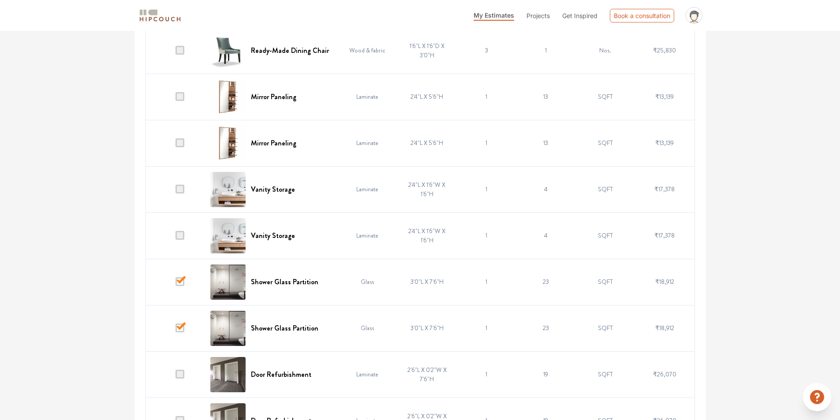
click at [176, 238] on input "checkbox" at bounding box center [176, 238] width 0 height 0
click at [180, 189] on span at bounding box center [180, 189] width 9 height 9
click at [176, 191] on input "checkbox" at bounding box center [176, 191] width 0 height 0
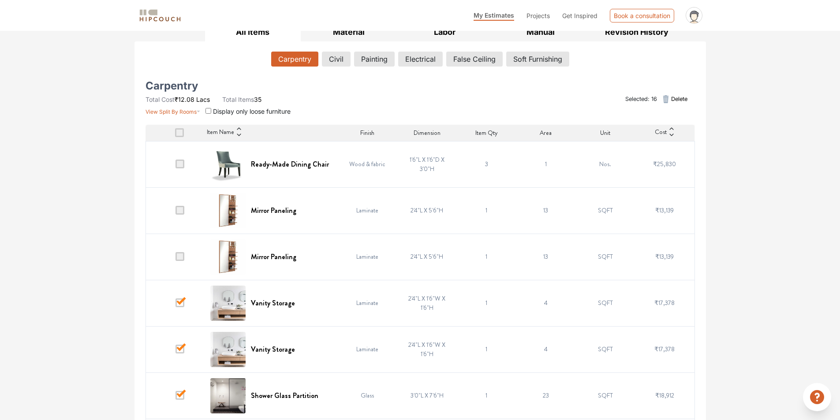
scroll to position [121, 0]
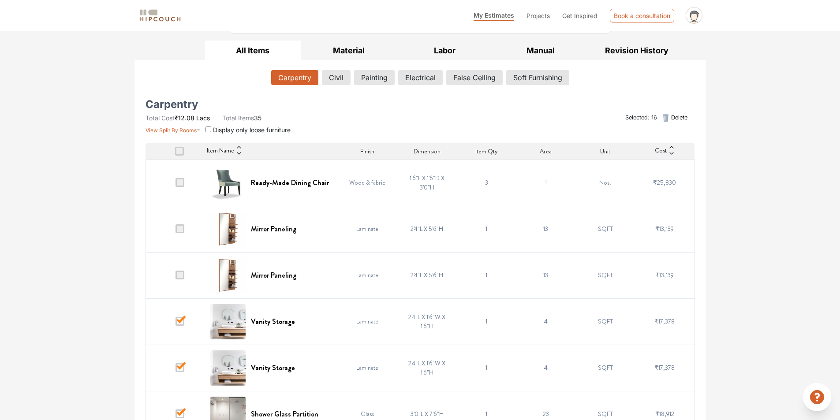
click at [668, 119] on icon "button" at bounding box center [666, 118] width 11 height 11
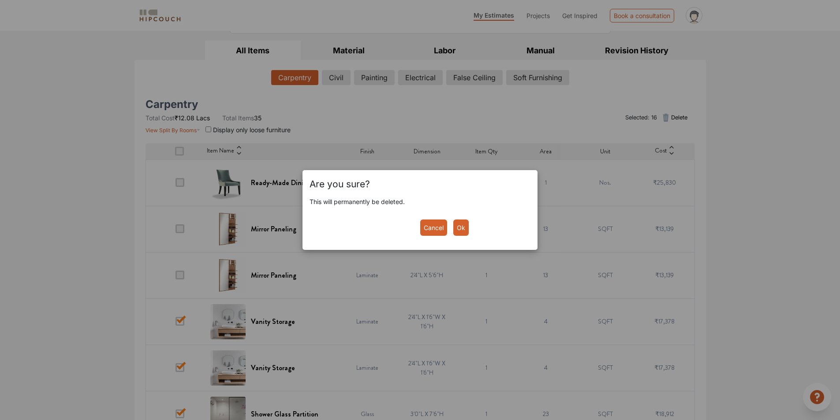
click at [457, 227] on button "Ok" at bounding box center [461, 228] width 15 height 16
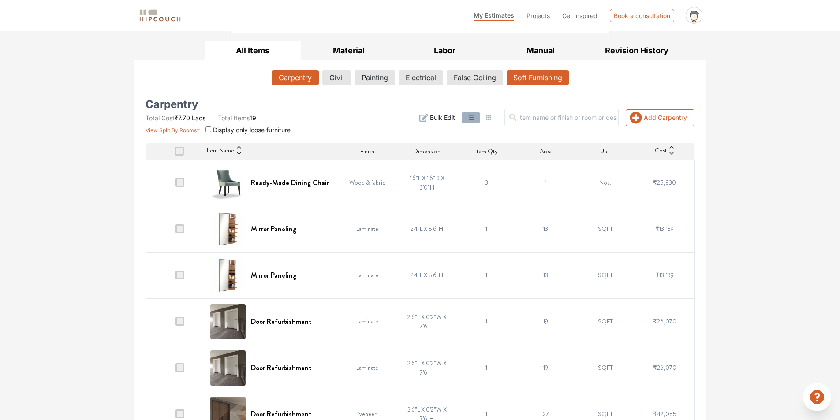
click at [536, 79] on button "Soft Furnishing" at bounding box center [538, 77] width 62 height 15
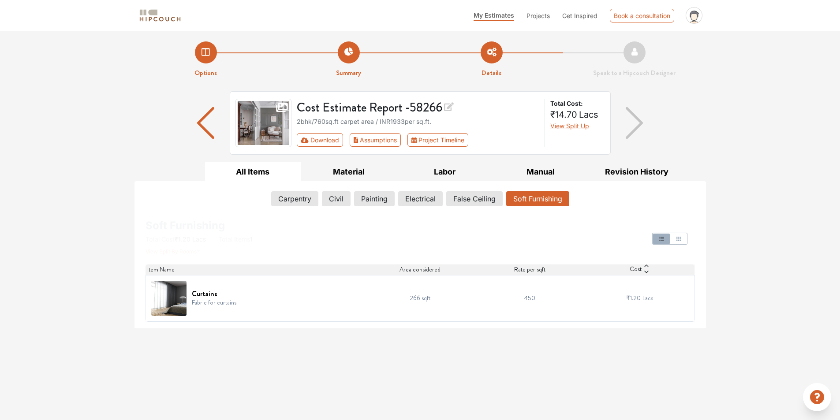
click at [495, 53] on li "Details" at bounding box center [491, 59] width 143 height 37
click at [211, 131] on img "button" at bounding box center [205, 123] width 17 height 32
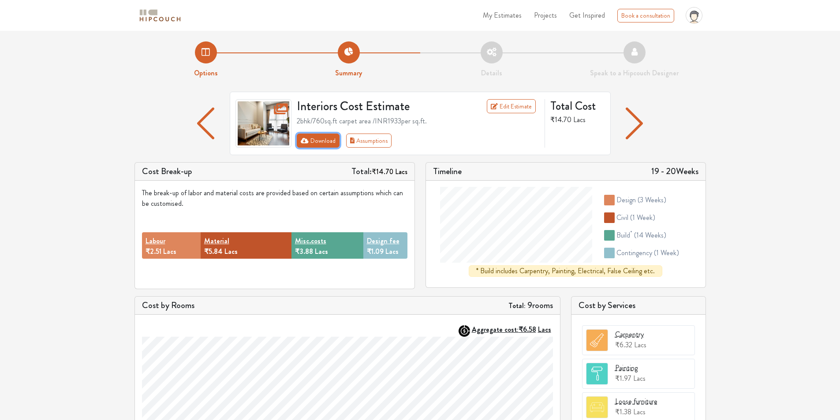
click at [324, 144] on button "Download" at bounding box center [318, 141] width 43 height 14
click at [313, 138] on button "Download" at bounding box center [318, 141] width 43 height 14
click at [306, 144] on button "Download" at bounding box center [318, 141] width 43 height 14
click at [378, 144] on button "Assumptions" at bounding box center [369, 141] width 46 height 14
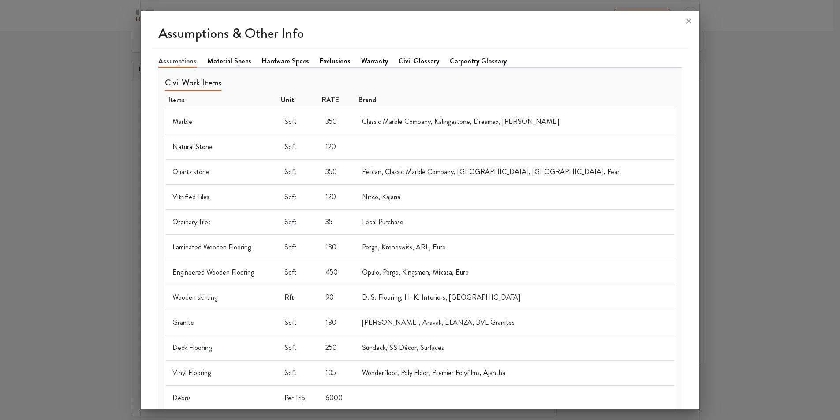
click at [236, 62] on link "Material Specs" at bounding box center [229, 61] width 44 height 11
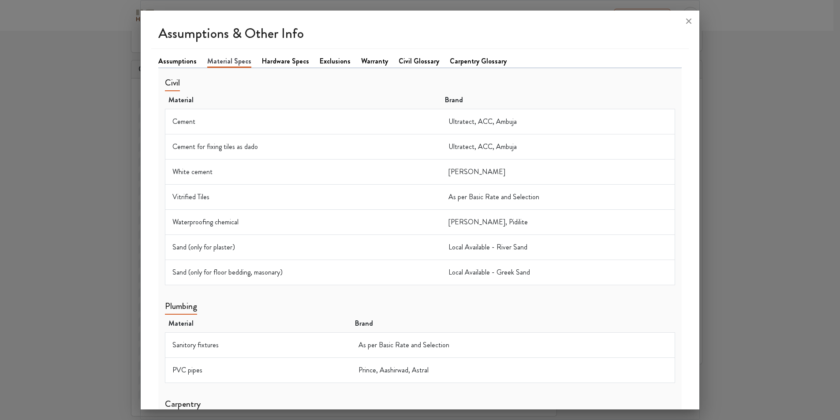
click at [284, 61] on link "Hardware Specs" at bounding box center [285, 61] width 47 height 11
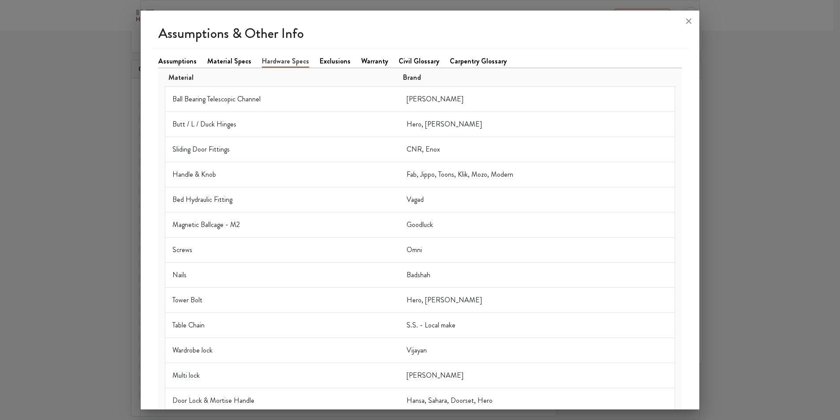
click at [335, 62] on link "Exclusions" at bounding box center [335, 61] width 31 height 11
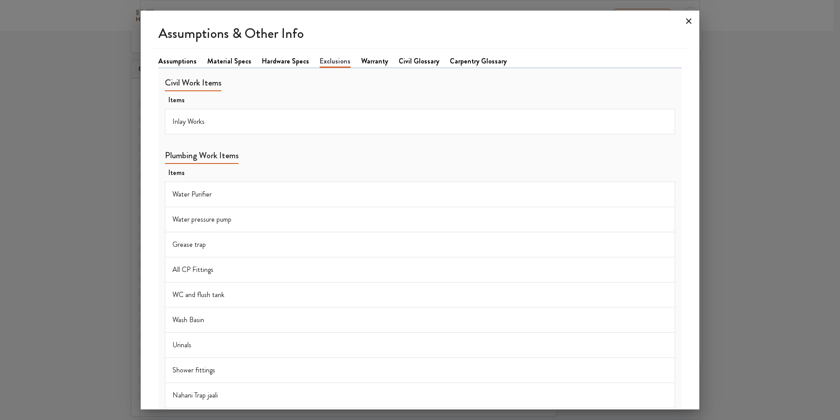
click at [690, 21] on icon at bounding box center [689, 21] width 5 height 5
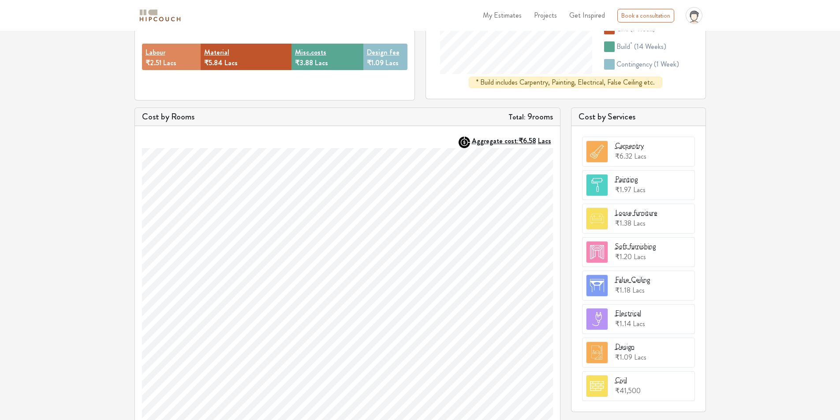
scroll to position [221, 0]
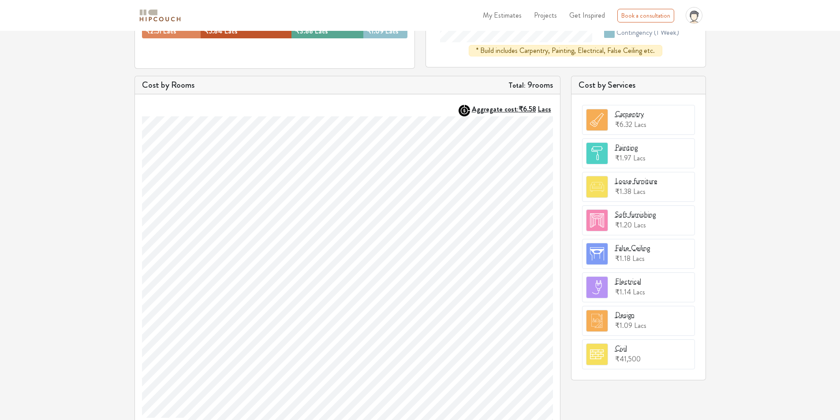
click at [603, 118] on img at bounding box center [597, 119] width 21 height 21
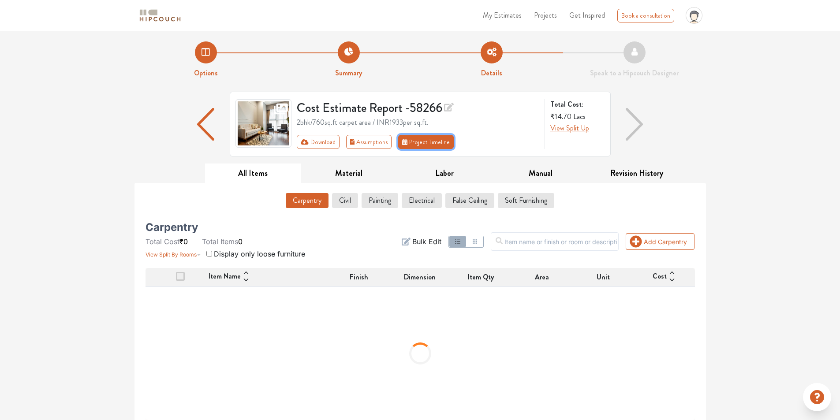
click at [427, 140] on button "Project Timeline" at bounding box center [426, 142] width 56 height 14
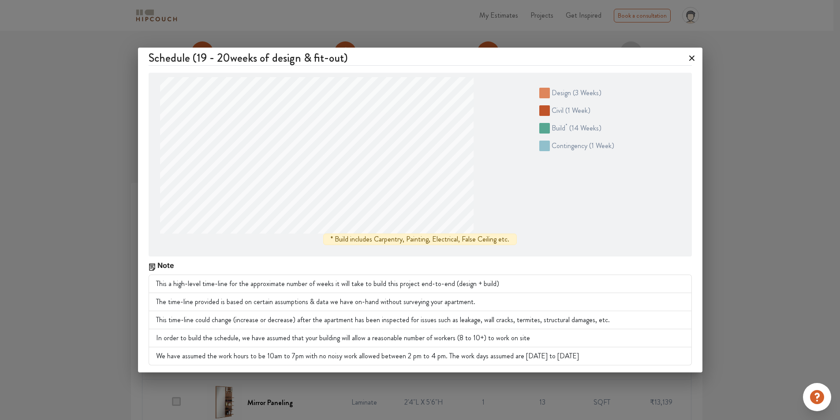
click at [719, 165] on div "Schedule ( 19 - 20 weeks of design & fit-out) design ( 3 weeks ) civil ( 1 week…" at bounding box center [420, 210] width 840 height 420
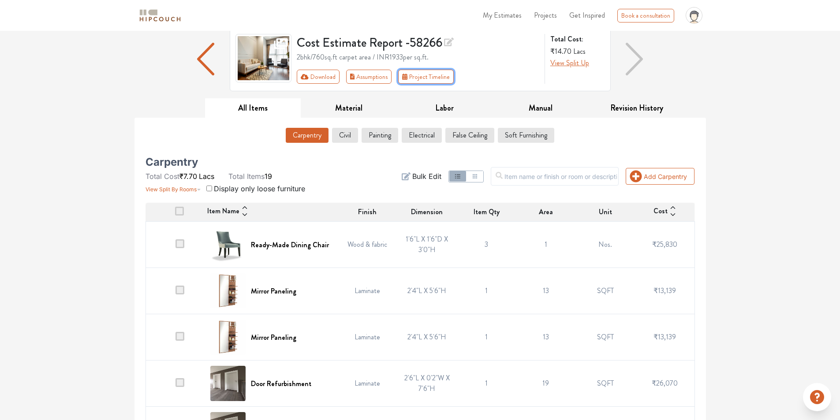
scroll to position [88, 0]
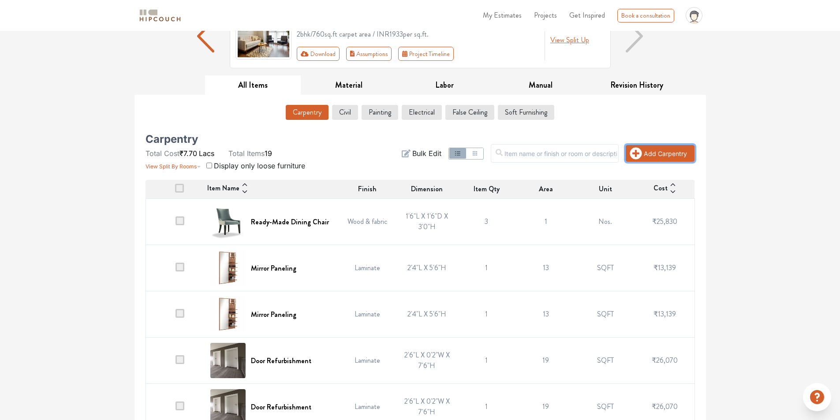
click at [639, 154] on icon "button" at bounding box center [636, 153] width 12 height 12
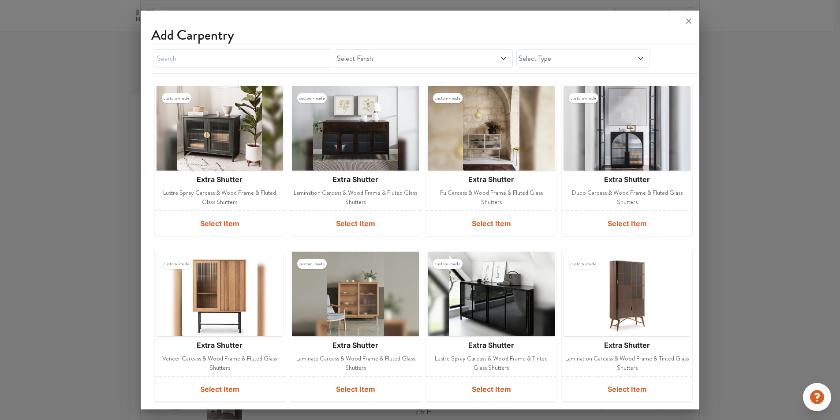
scroll to position [0, 0]
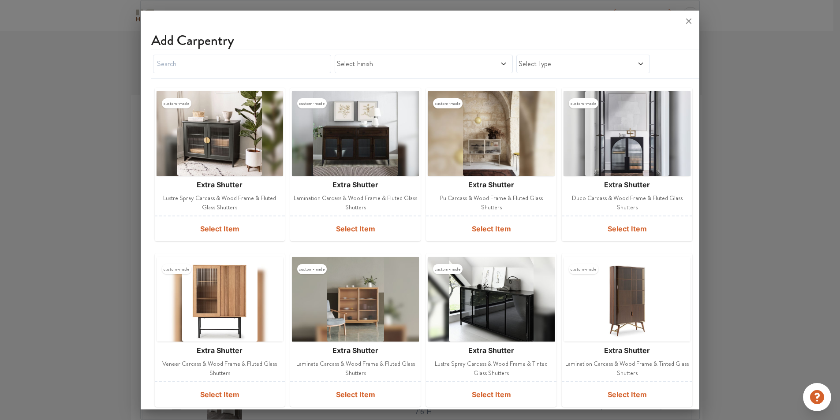
click at [552, 64] on span "Select Type" at bounding box center [566, 64] width 94 height 11
click at [443, 67] on span "Select Finish" at bounding box center [401, 64] width 128 height 11
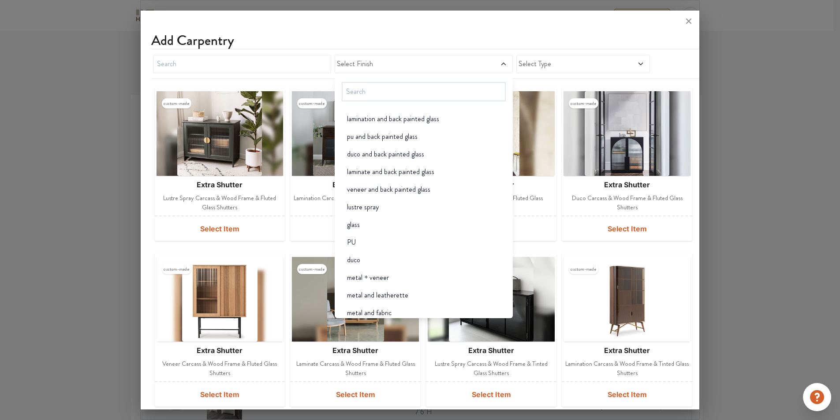
scroll to position [1699, 0]
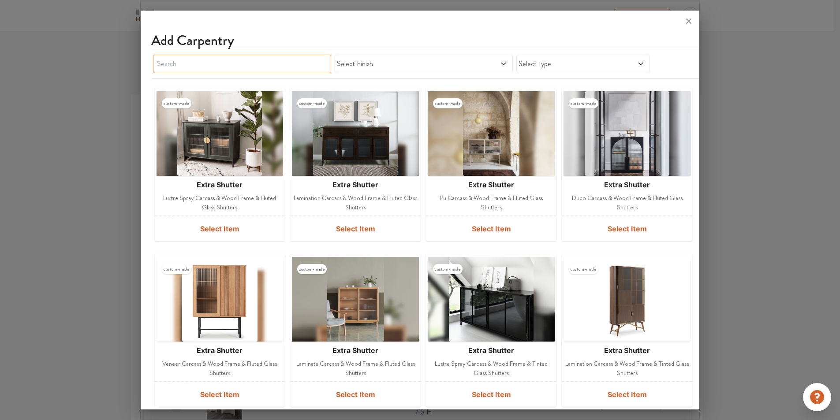
click at [259, 60] on input "text" at bounding box center [242, 64] width 178 height 19
click at [688, 18] on icon at bounding box center [689, 21] width 14 height 14
